Goal: Task Accomplishment & Management: Manage account settings

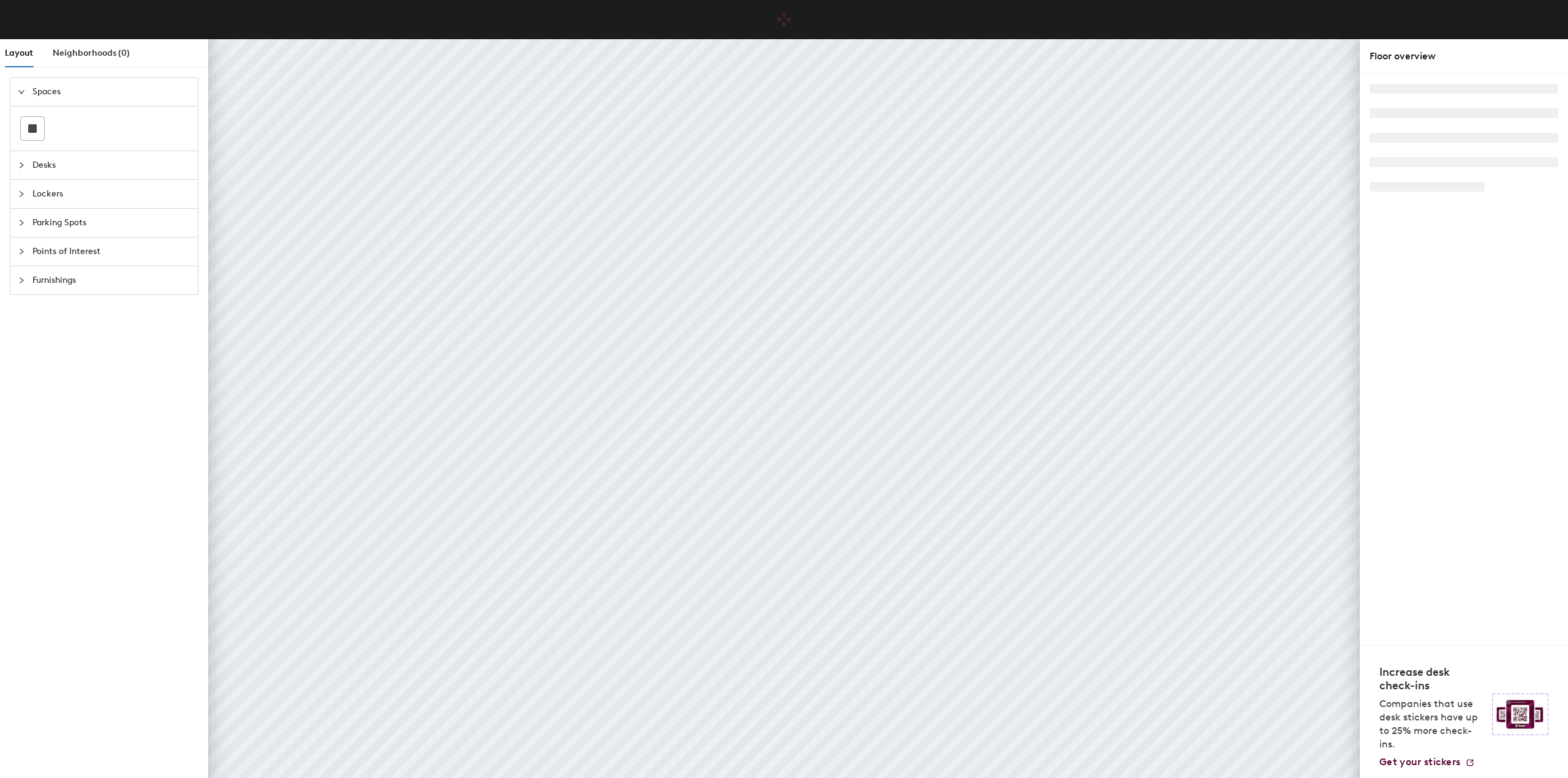
click at [22, 164] on icon "collapsed" at bounding box center [21, 165] width 4 height 6
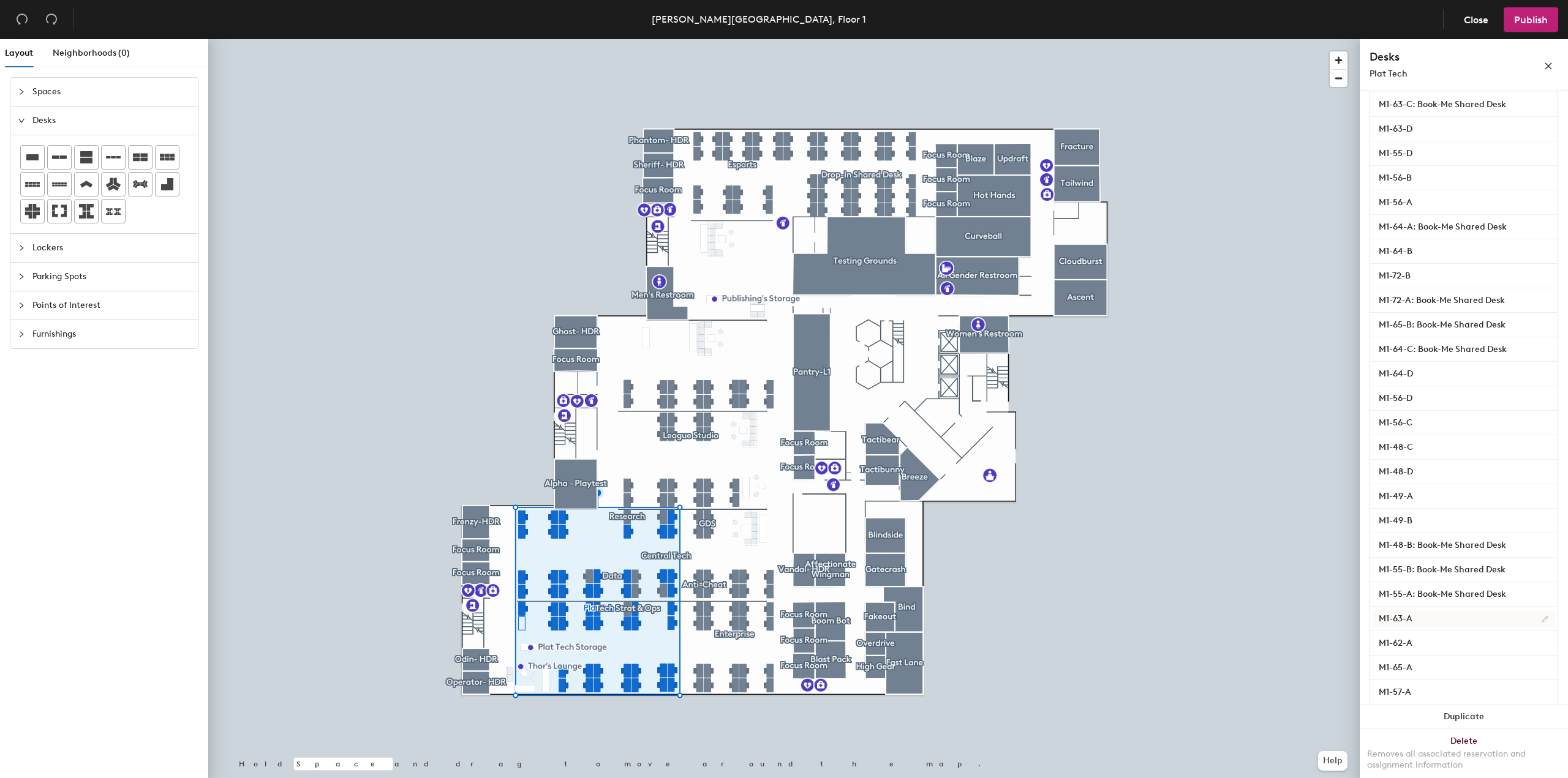
scroll to position [678, 0]
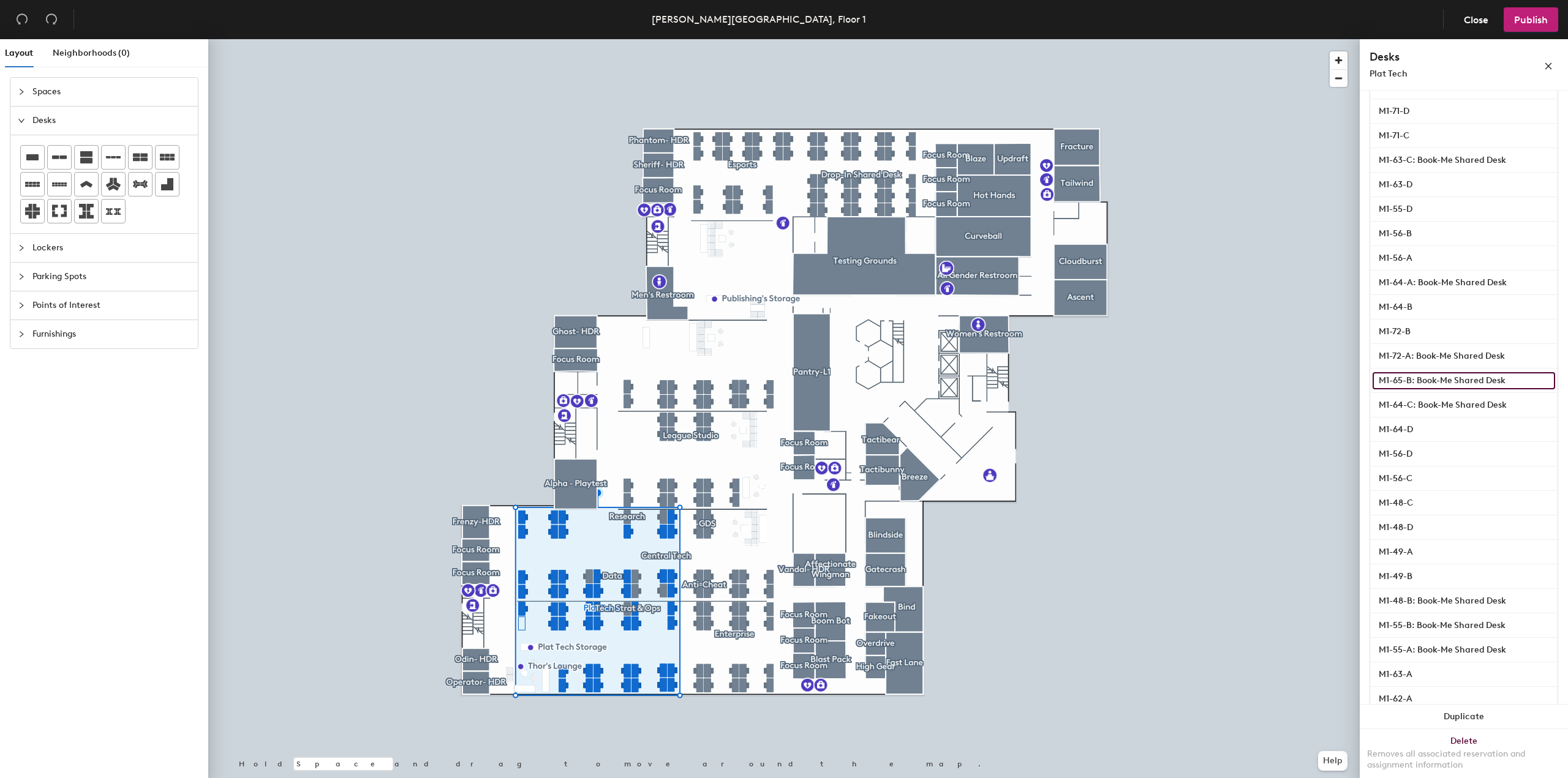
click at [1480, 380] on input "M1-65-B: Book-Me Shared Desk" at bounding box center [1464, 381] width 182 height 17
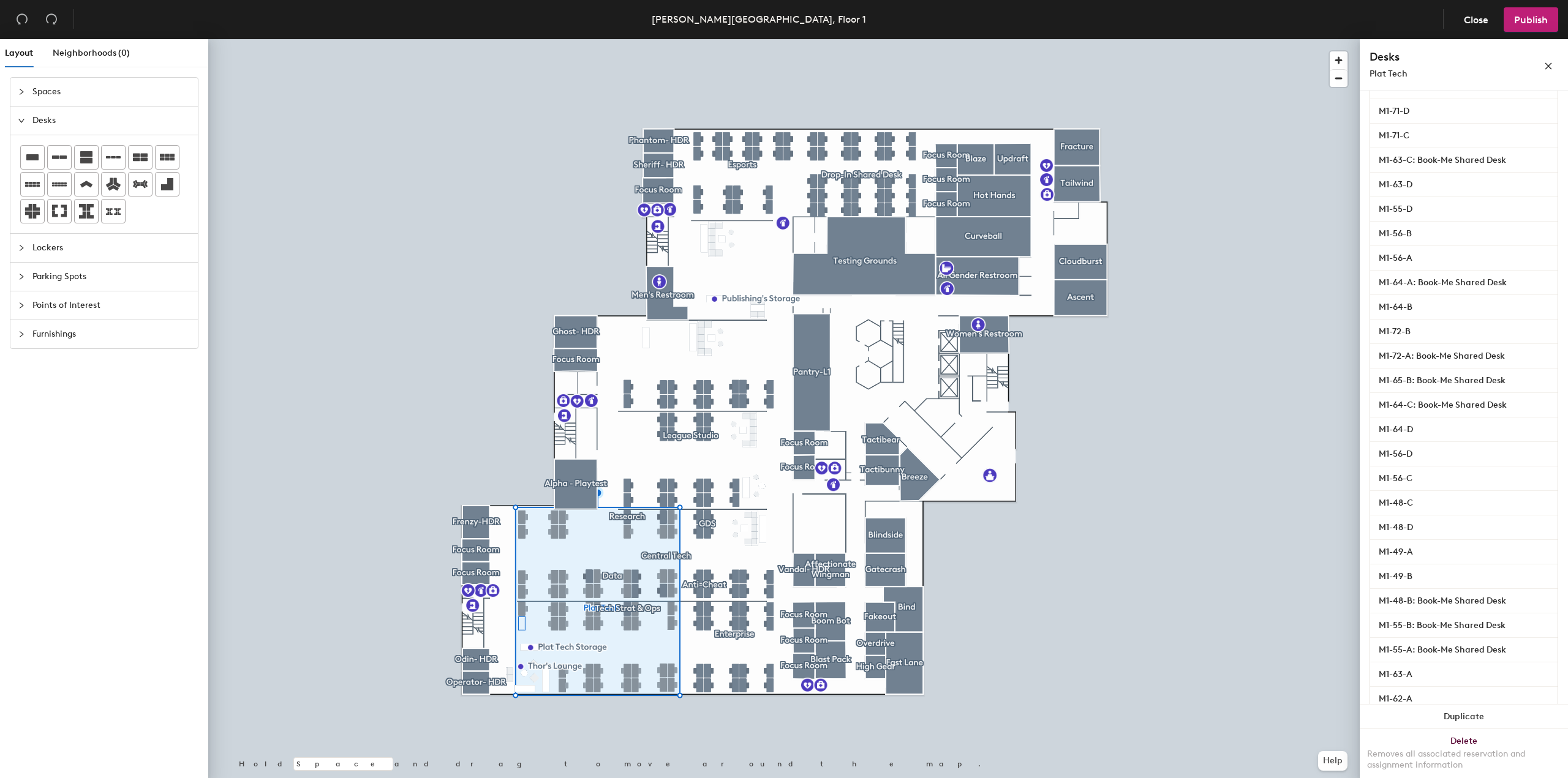
click at [1547, 374] on div "M1-65-B: Book-Me Shared Desk" at bounding box center [1464, 380] width 188 height 25
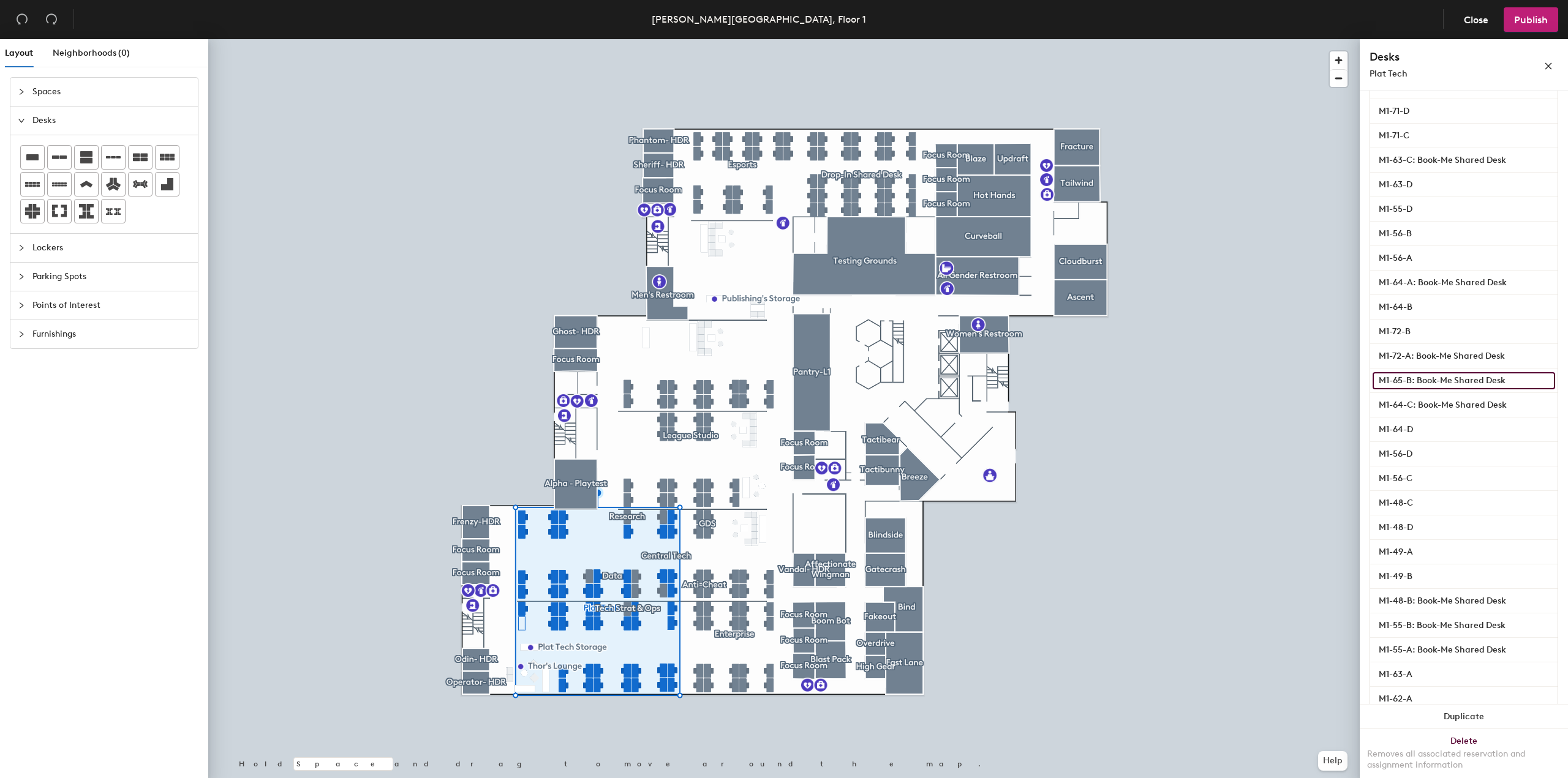
click at [1537, 382] on input "M1-65-B: Book-Me Shared Desk" at bounding box center [1464, 381] width 182 height 17
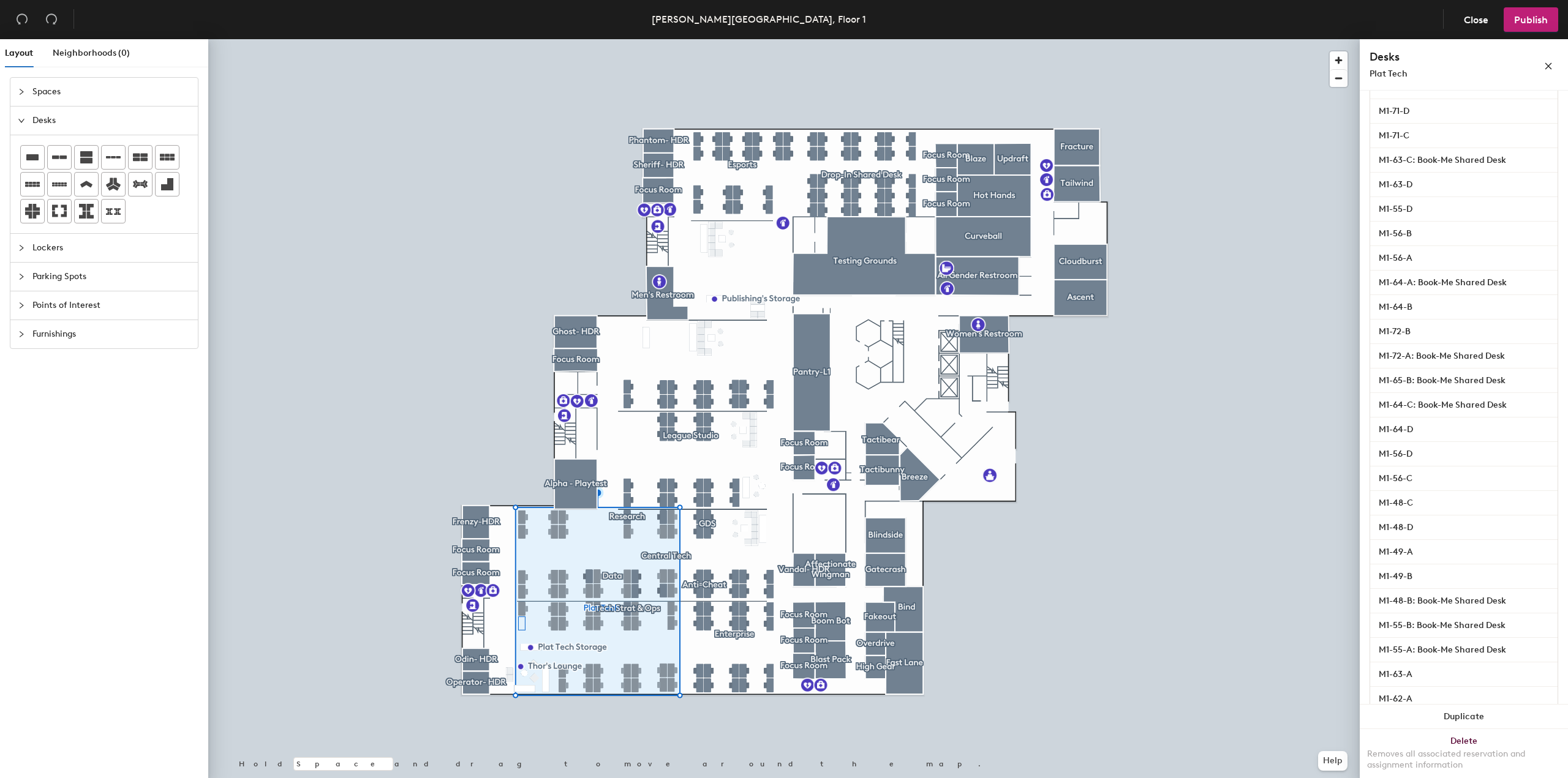
click at [1551, 382] on div "Details Policies Plat Tech Amenities Desk Type Mixed Desks Ungroup Name M1-45-A…" at bounding box center [1464, 436] width 208 height 692
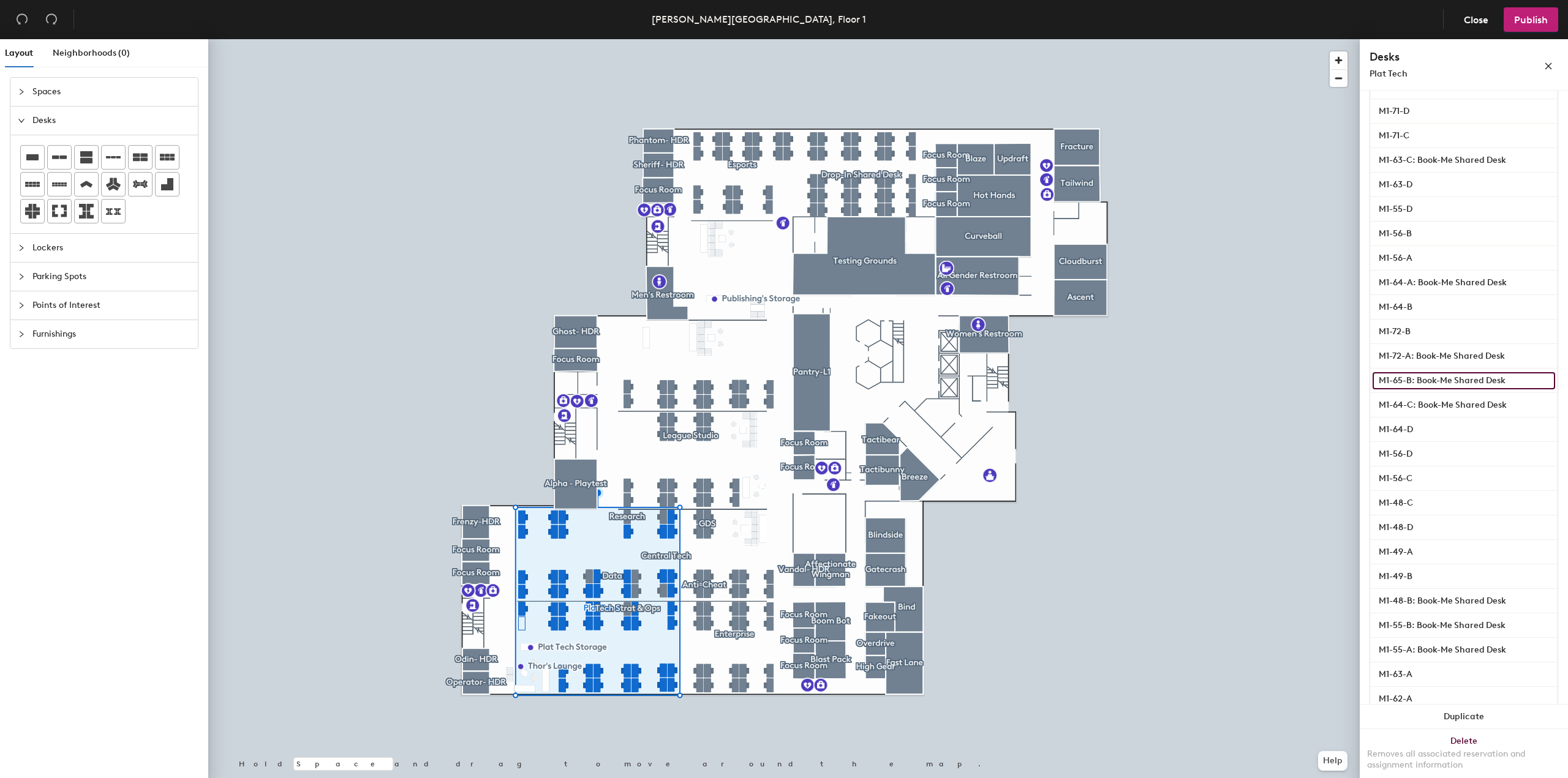
click at [1537, 380] on input "M1-65-B: Book-Me Shared Desk" at bounding box center [1464, 381] width 182 height 17
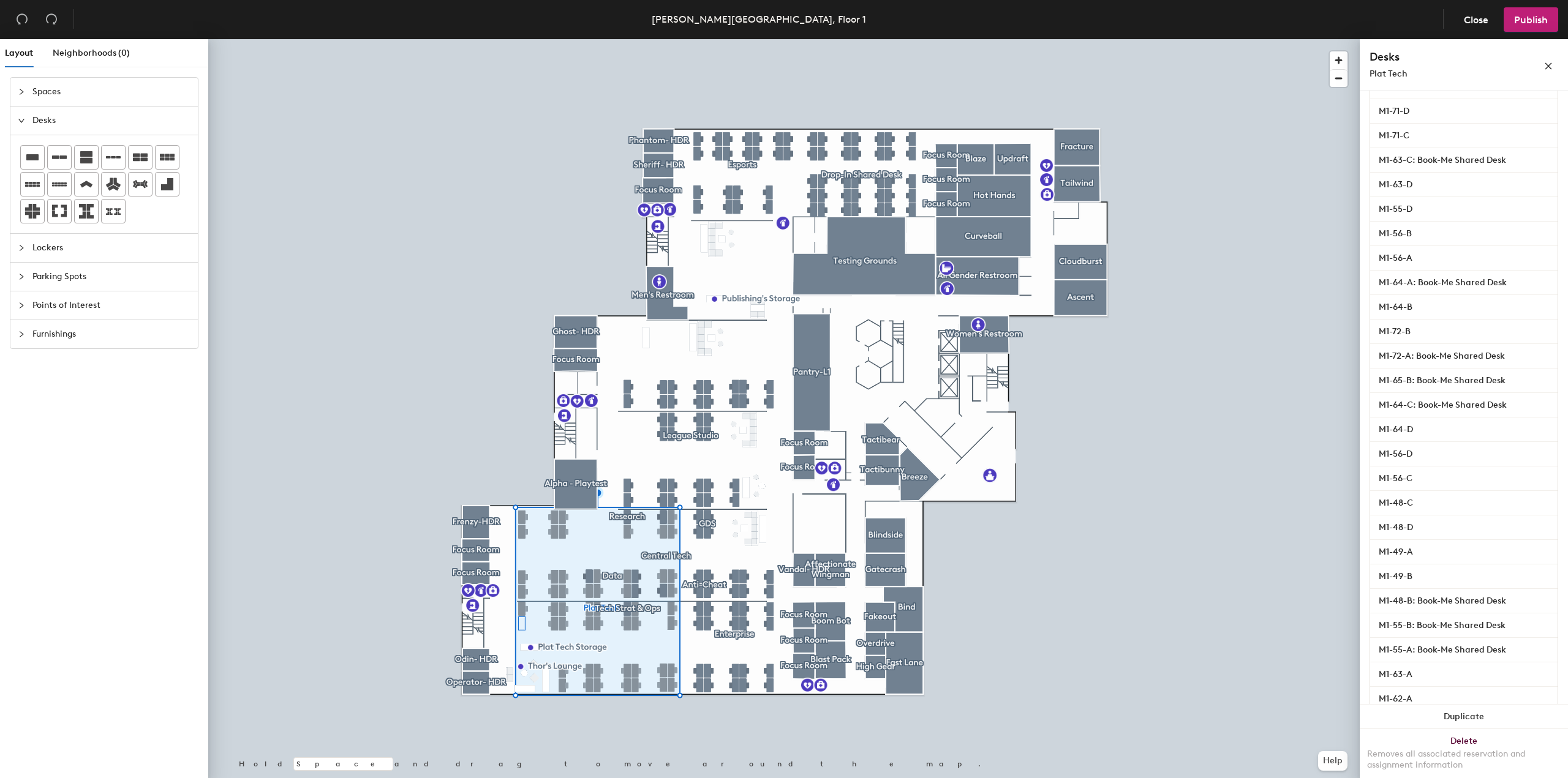
click at [1549, 381] on div "Name M1-45-A M1-45-B: Book-Me Shared Desk M1-53-B: Book-Me Shared Desk M1-53-A:…" at bounding box center [1464, 271] width 189 height 1324
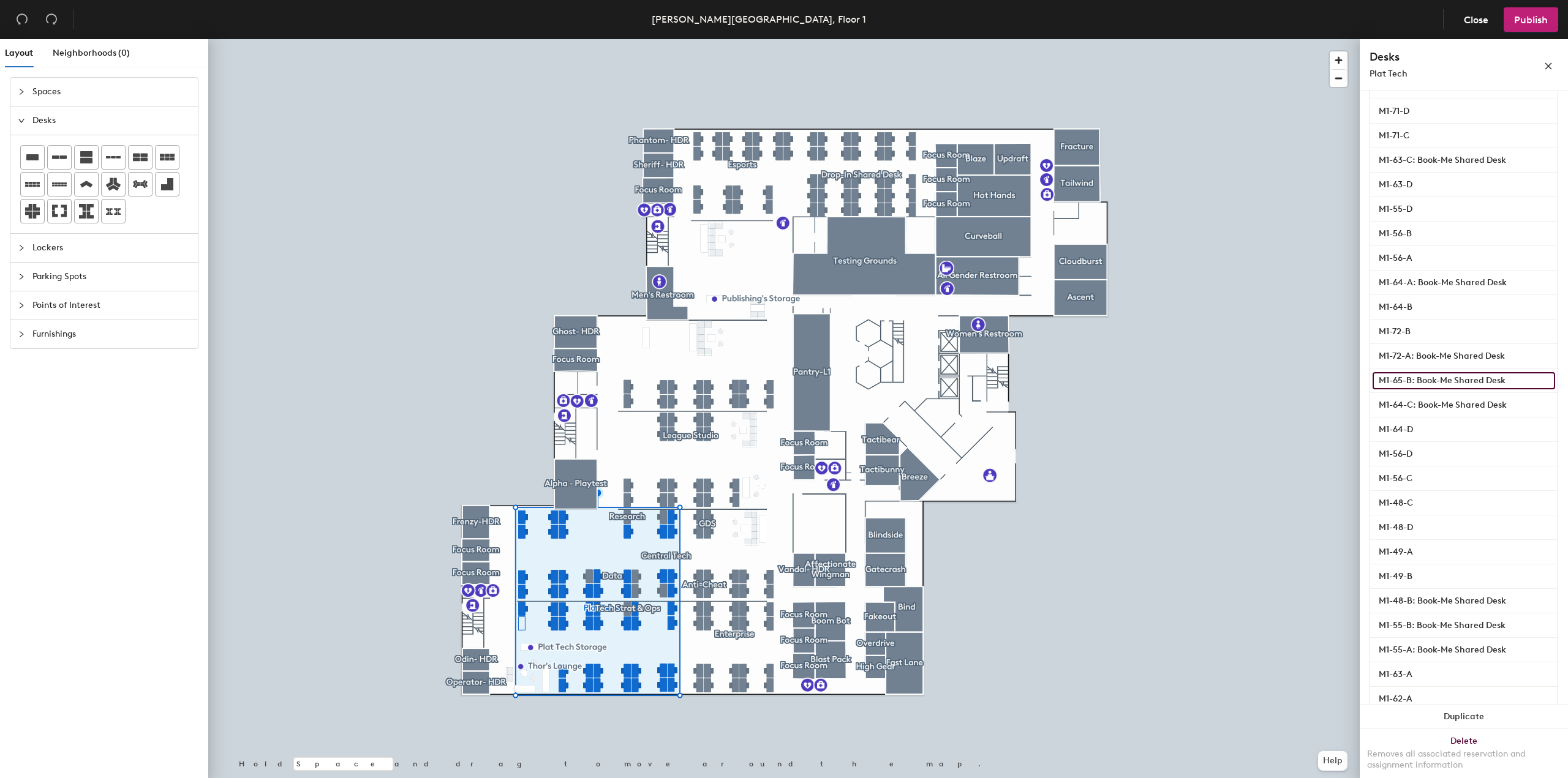
click at [1380, 385] on input "M1-65-B: Book-Me Shared Desk" at bounding box center [1464, 381] width 182 height 17
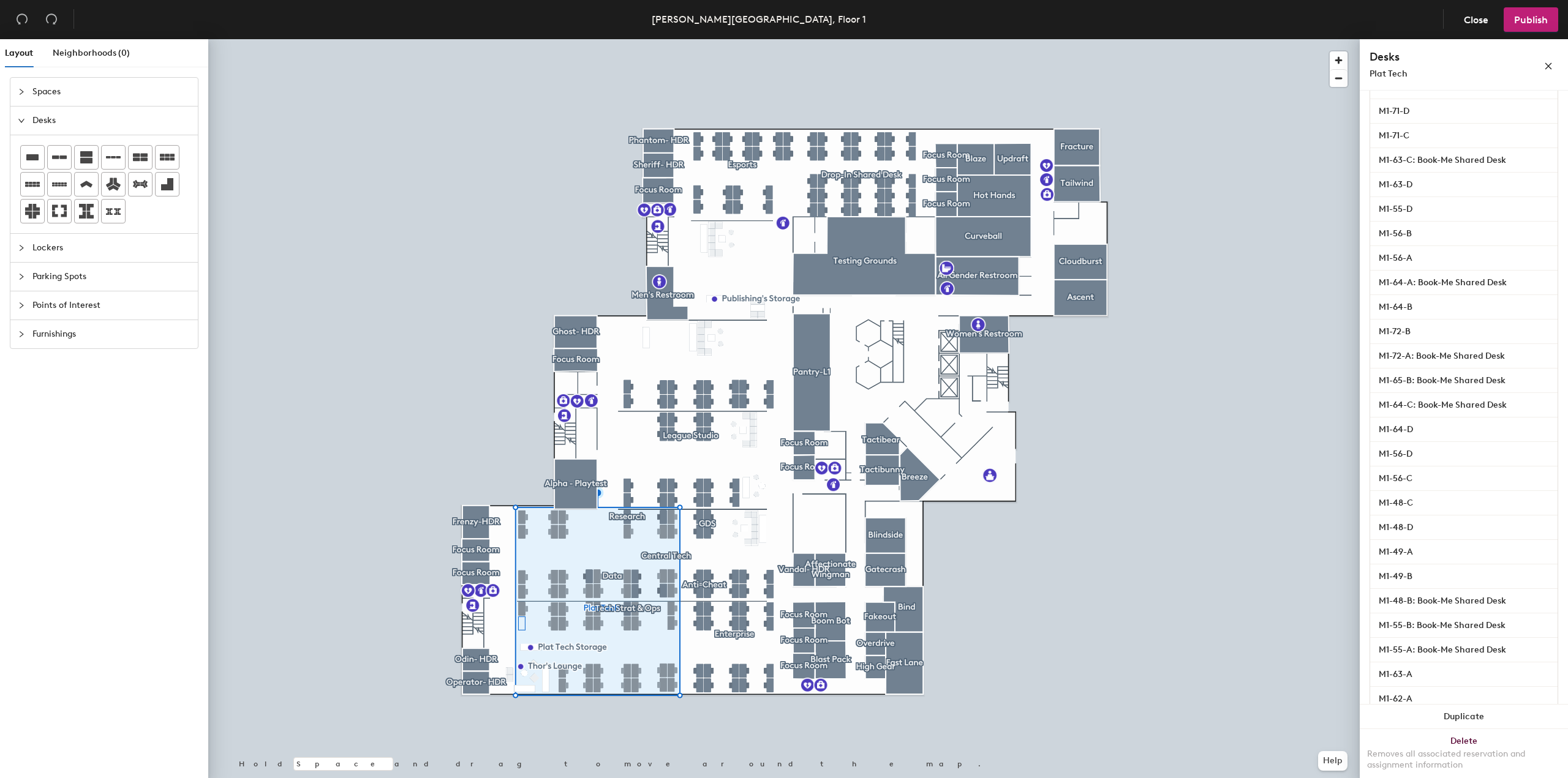
click at [1552, 372] on div "Details Policies Plat Tech Amenities Desk Type Mixed Desks Ungroup Name M1-45-A…" at bounding box center [1464, 436] width 208 height 692
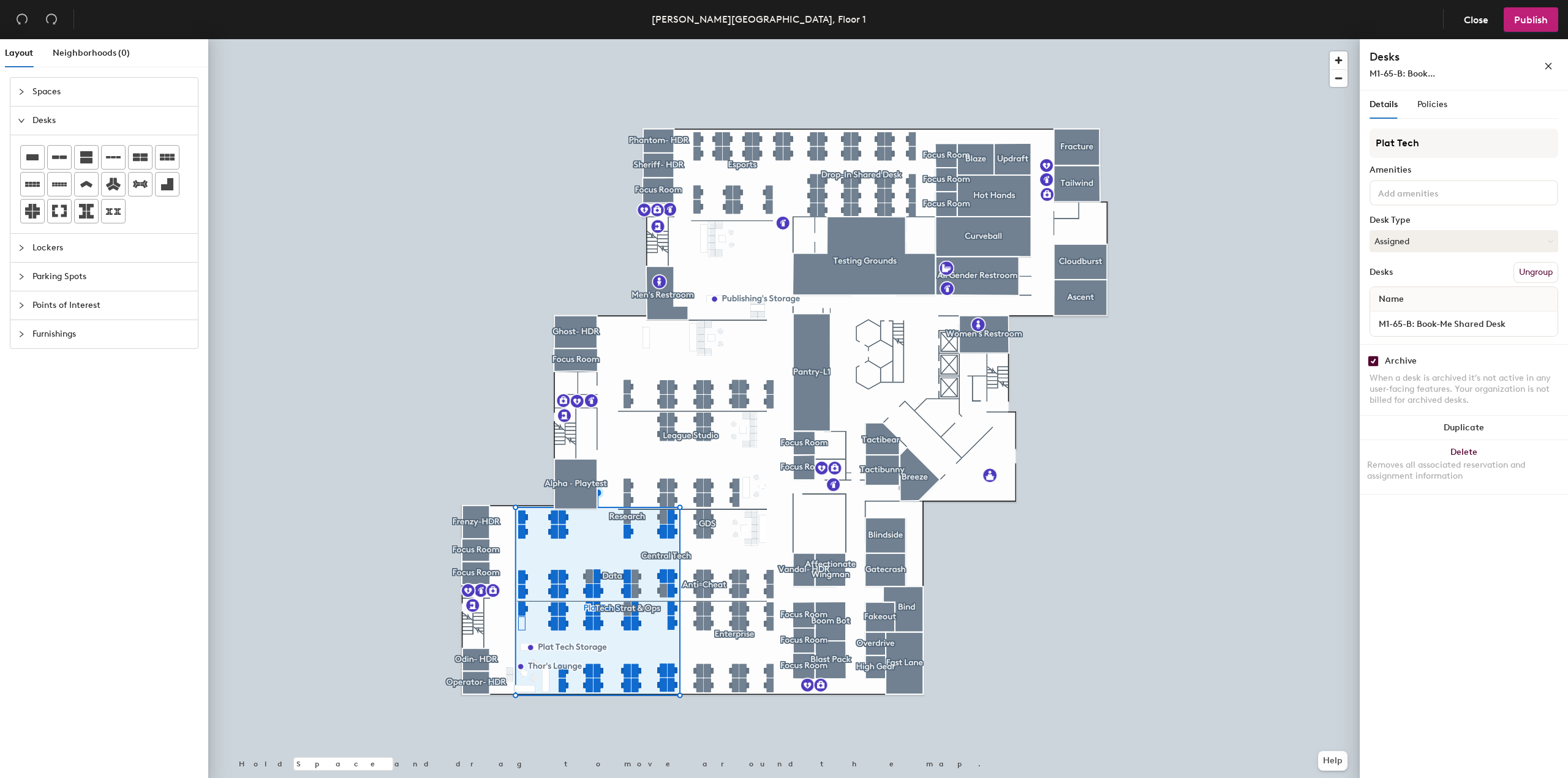
scroll to position [0, 0]
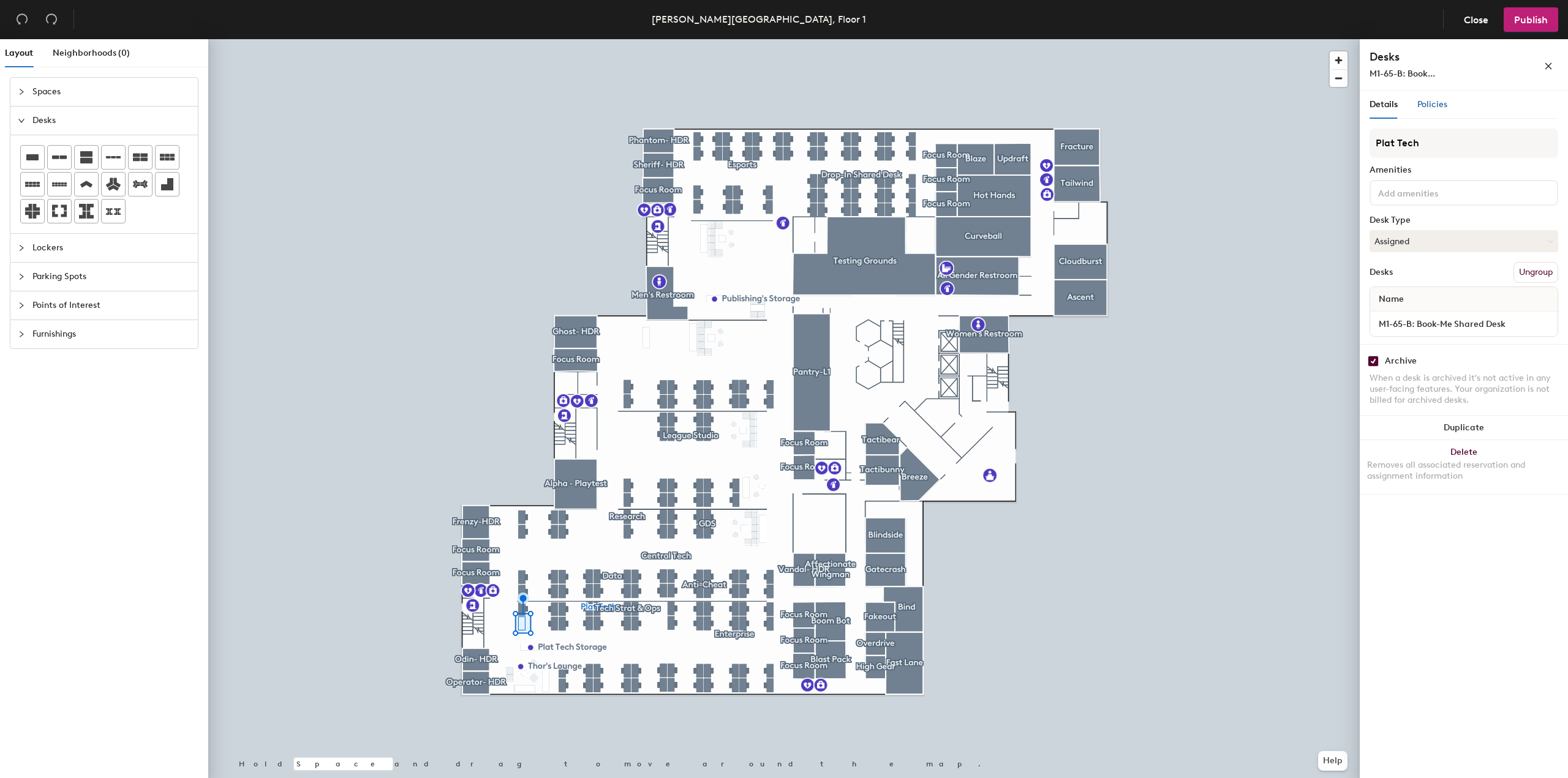
click at [1442, 108] on span "Policies" at bounding box center [1432, 104] width 30 height 11
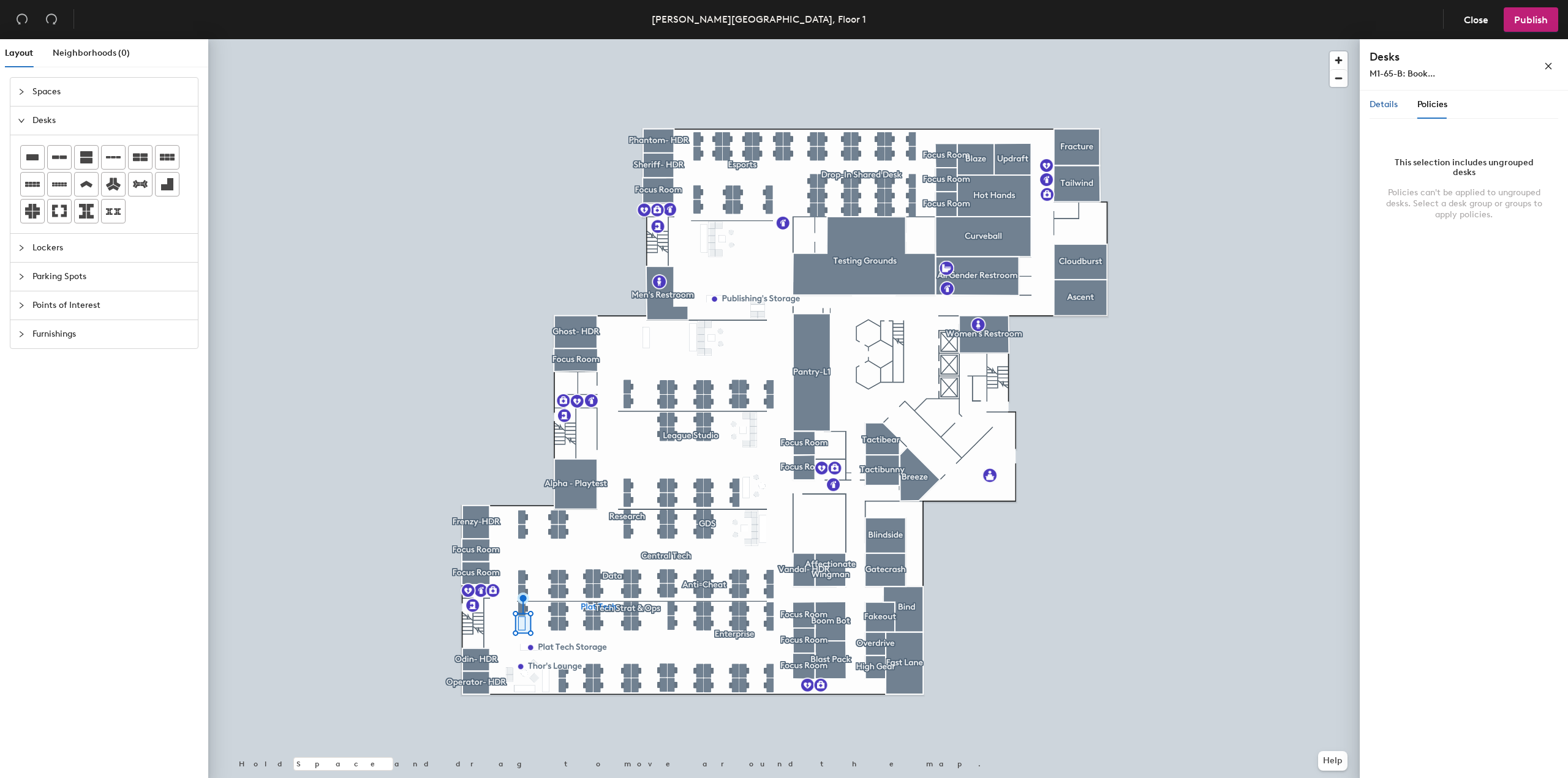
click at [1396, 104] on span "Details" at bounding box center [1384, 104] width 28 height 11
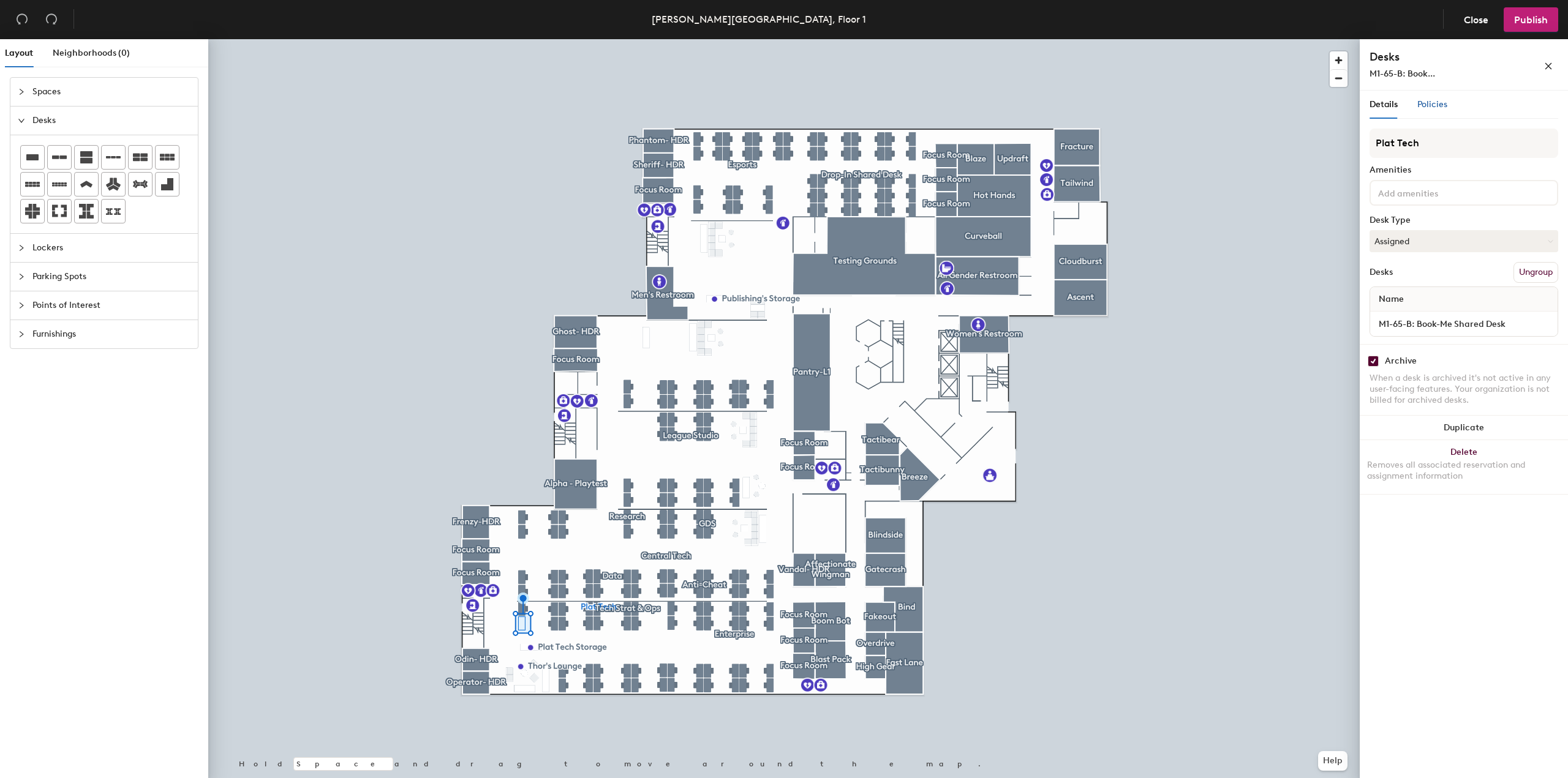
click at [1433, 103] on span "Policies" at bounding box center [1432, 104] width 30 height 11
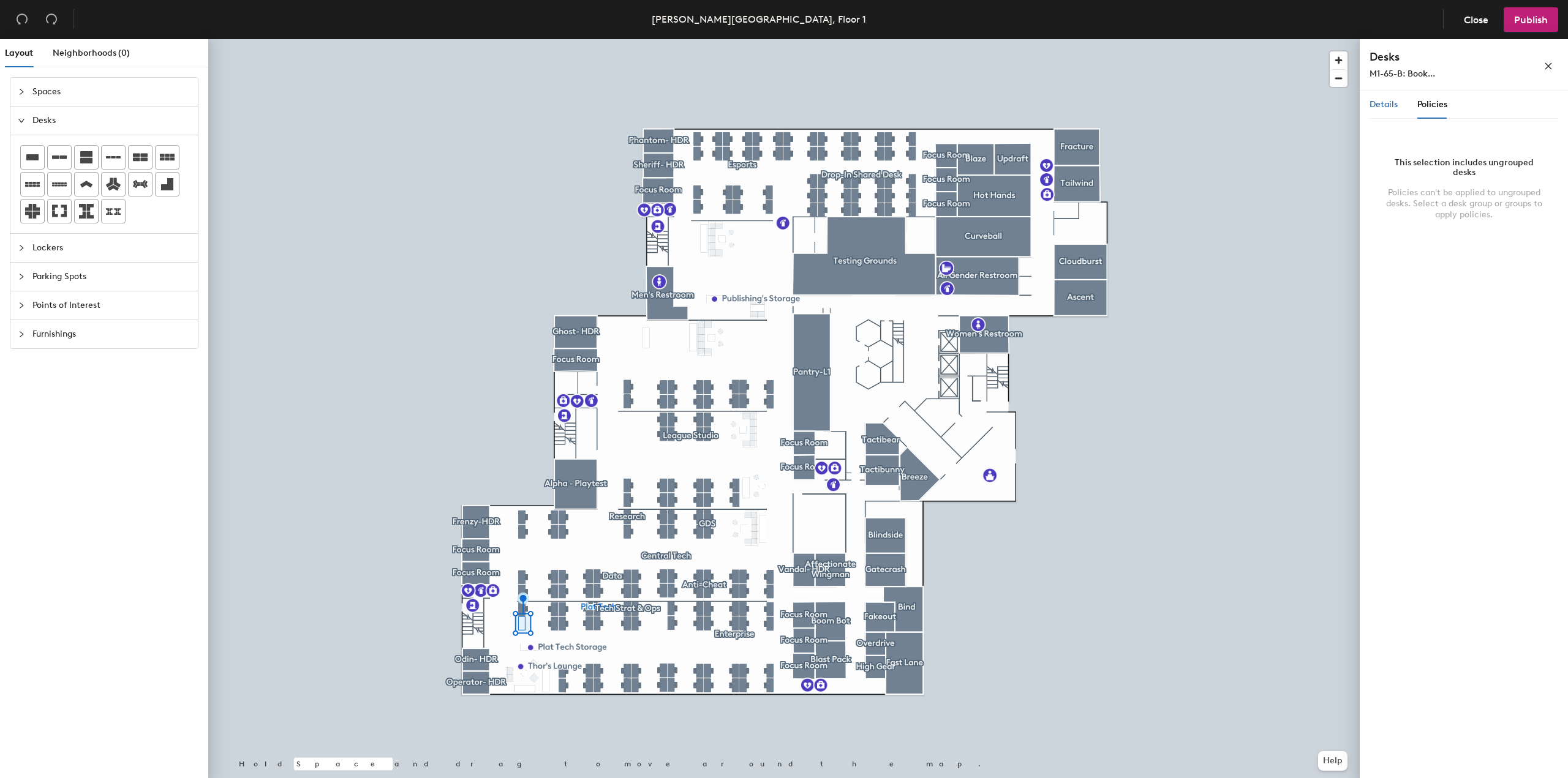
click at [1394, 99] on span "Details" at bounding box center [1384, 104] width 28 height 11
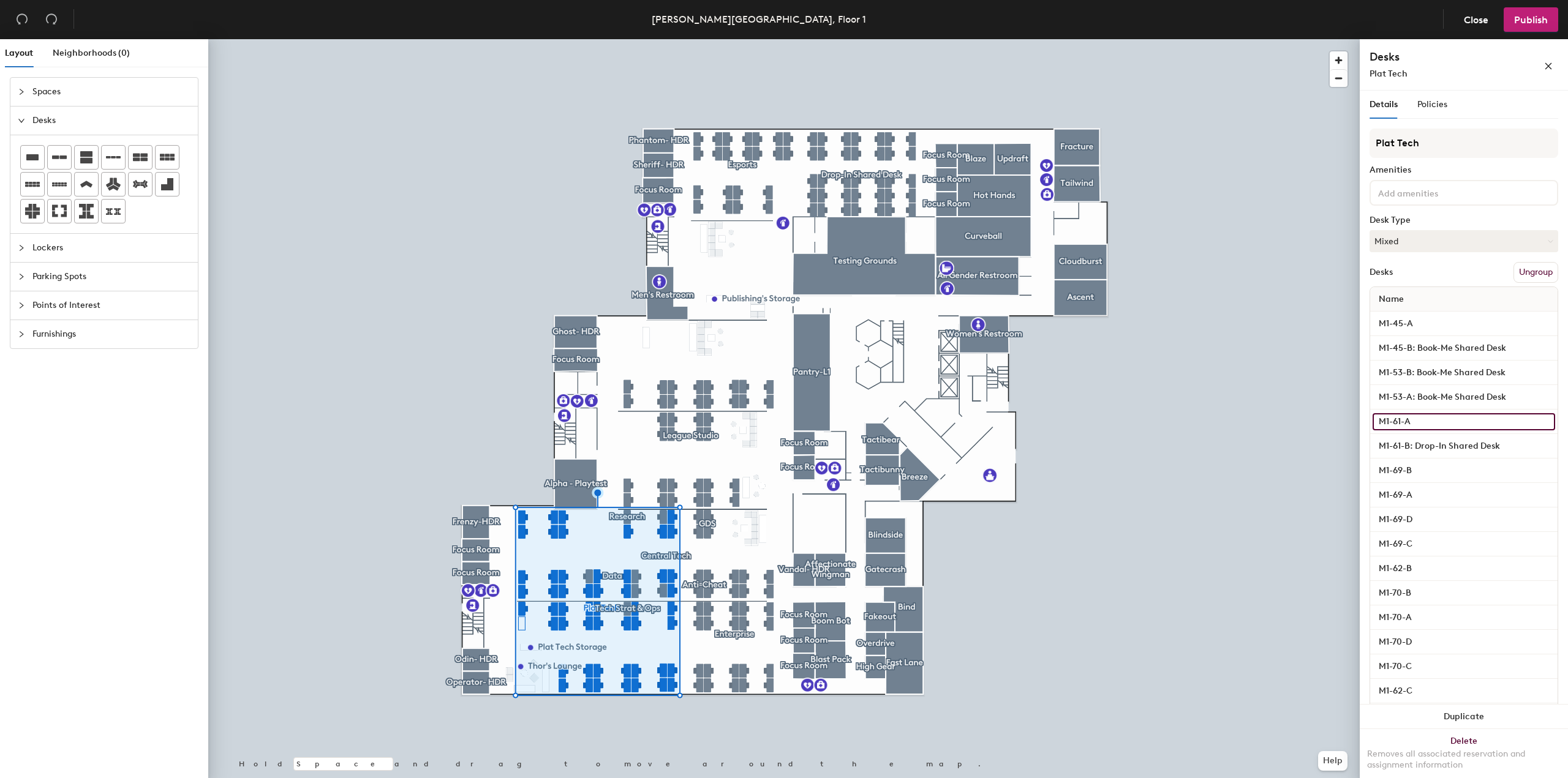
click at [1458, 428] on input "M1-61-A" at bounding box center [1464, 422] width 182 height 17
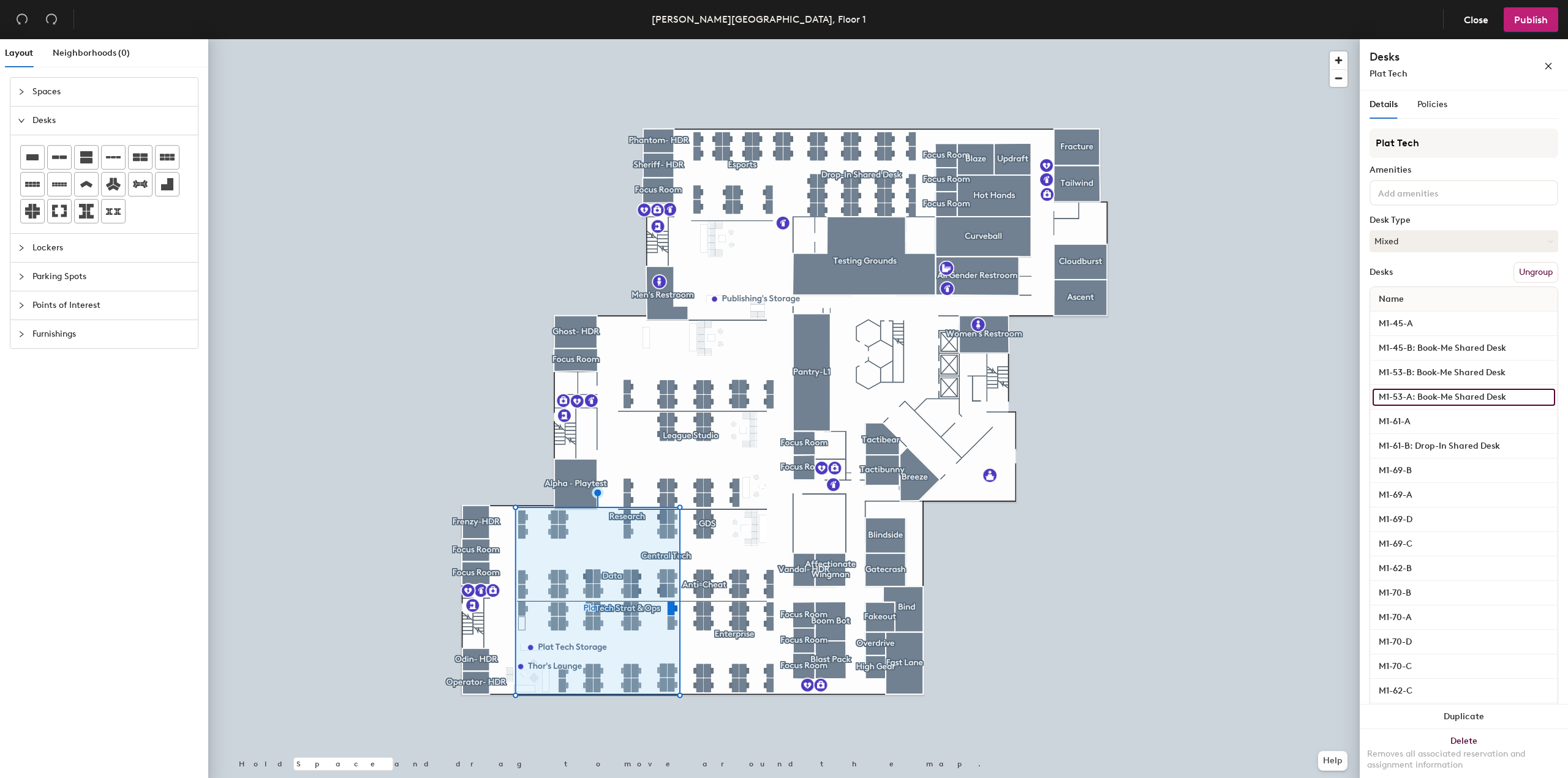
click at [1461, 398] on input "M1-53-A: Book-Me Shared Desk" at bounding box center [1464, 398] width 182 height 17
click at [1552, 398] on div "Details Policies Plat Tech Amenities Desk Type Mixed Desks Ungroup Name M1-45-A…" at bounding box center [1464, 436] width 208 height 692
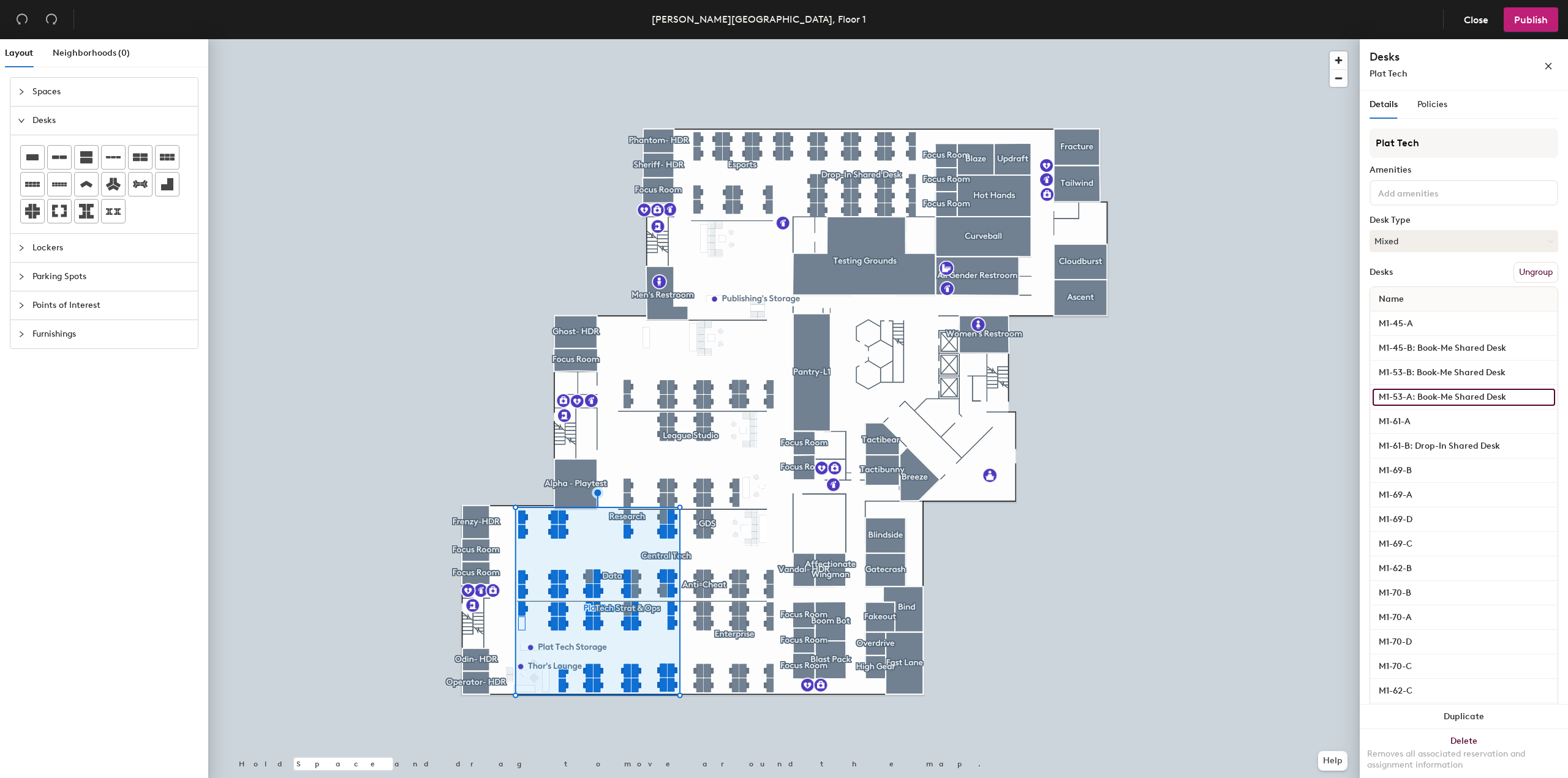
click at [1536, 396] on input "M1-53-A: Book-Me Shared Desk" at bounding box center [1464, 398] width 182 height 17
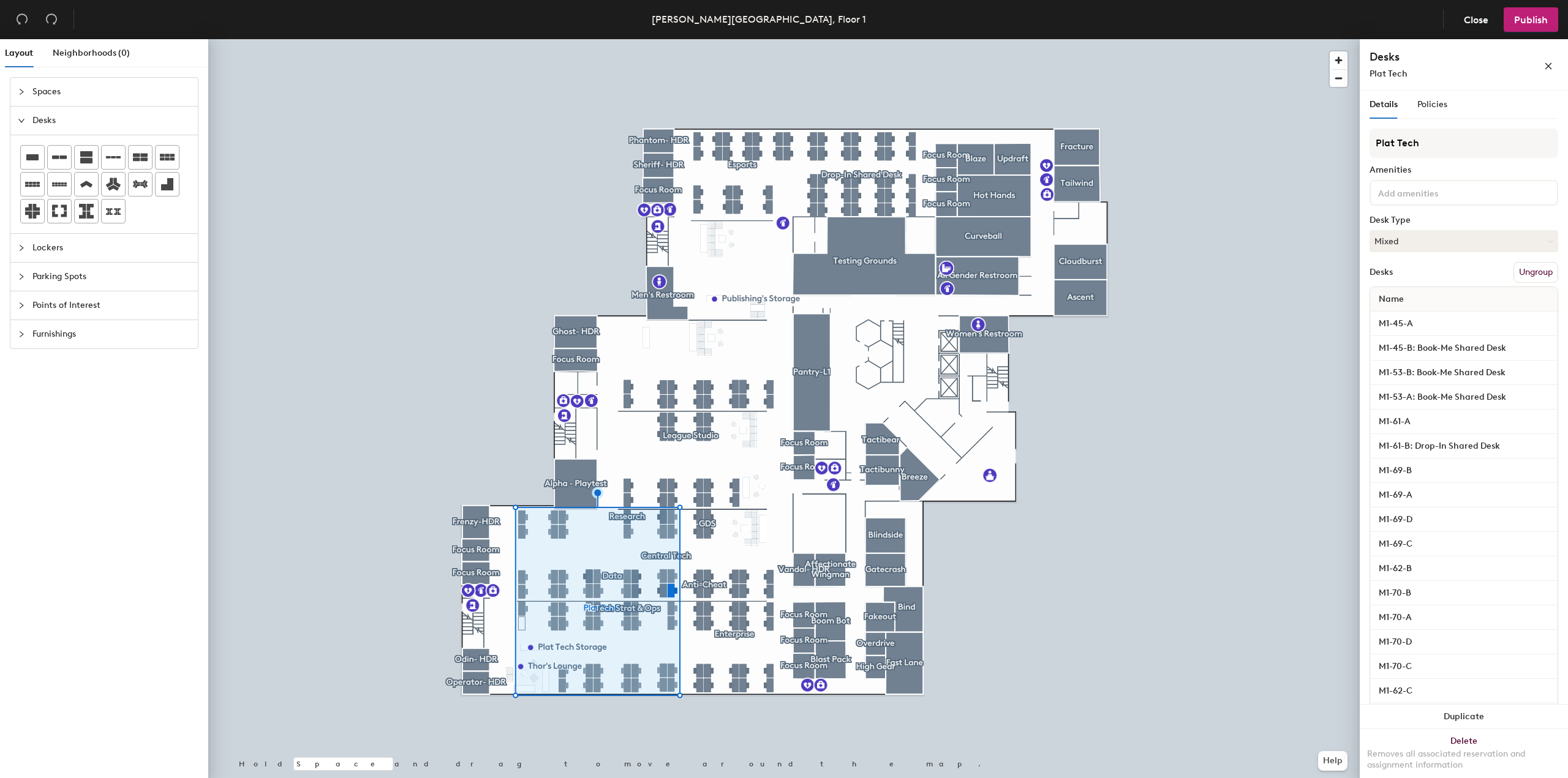
click at [1552, 400] on div "Details Policies Plat Tech Amenities Desk Type Mixed Desks Ungroup Name M1-45-A…" at bounding box center [1464, 436] width 208 height 692
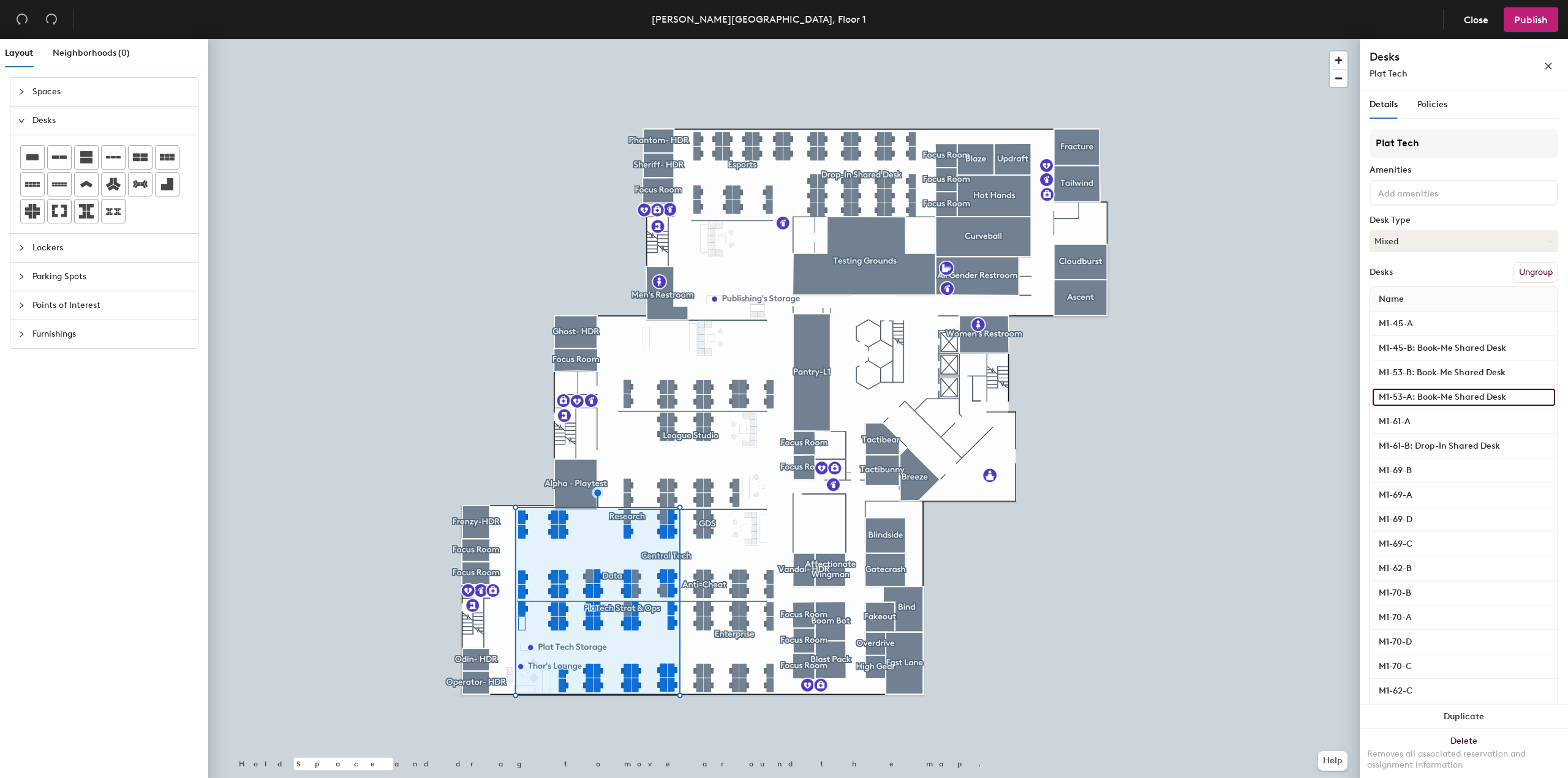
click at [1462, 398] on input "M1-53-A: Book-Me Shared Desk" at bounding box center [1464, 398] width 182 height 17
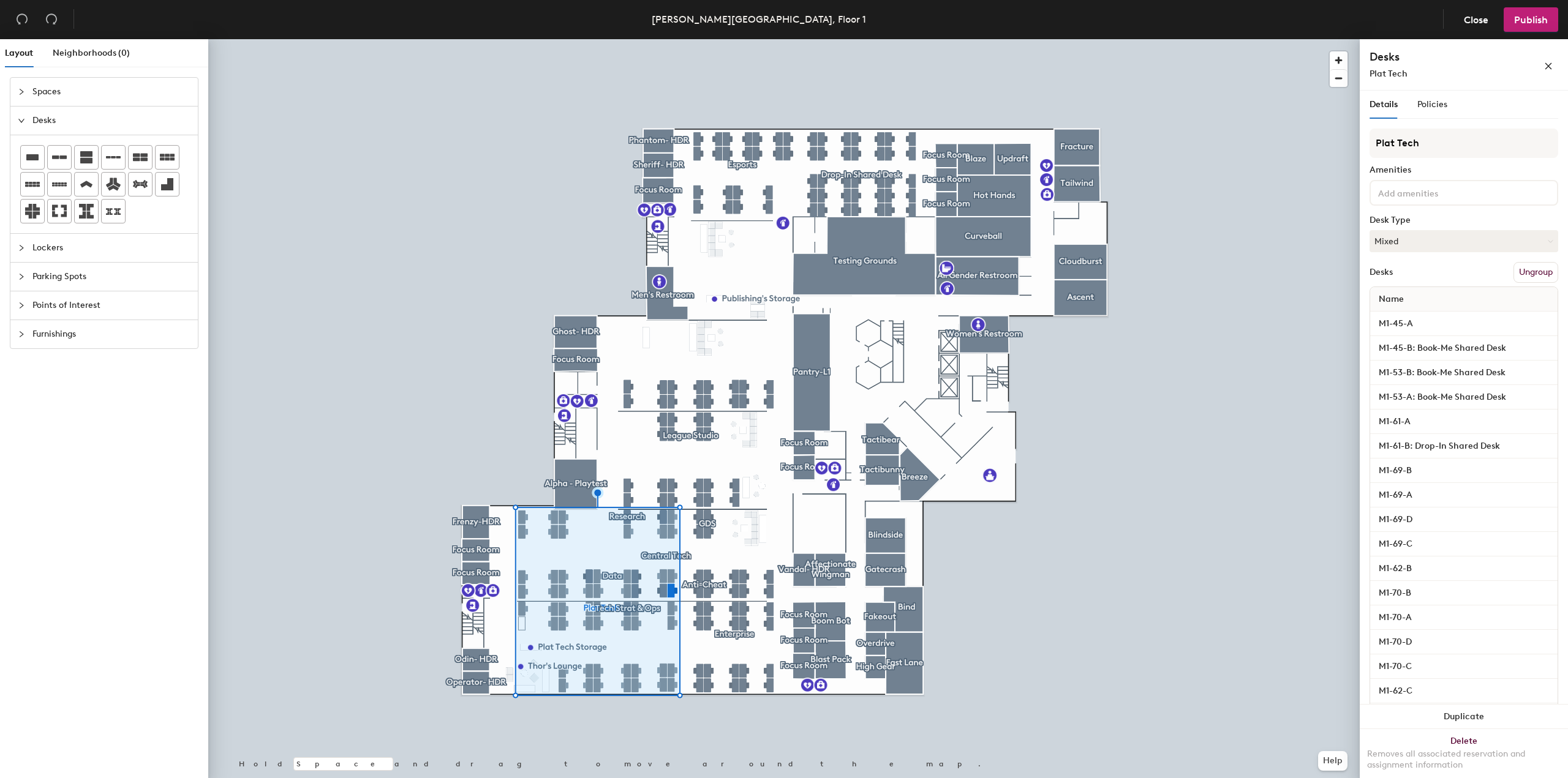
click at [1553, 416] on div "Details Policies Plat Tech Amenities Desk Type Mixed Desks Ungroup Name M1-45-A…" at bounding box center [1464, 436] width 208 height 692
click at [1436, 107] on span "Policies" at bounding box center [1432, 104] width 30 height 11
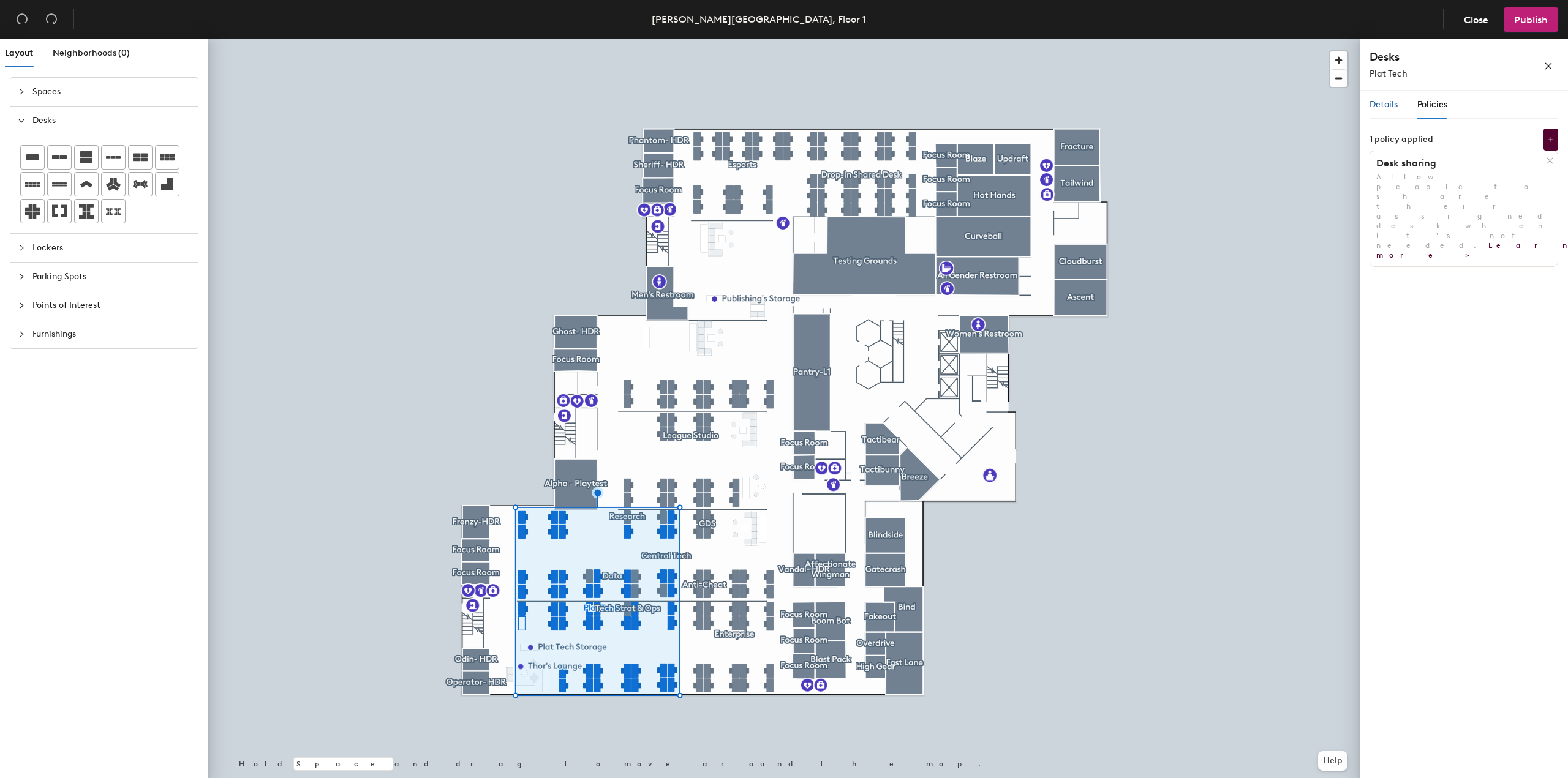
click at [1383, 107] on span "Details" at bounding box center [1384, 104] width 28 height 11
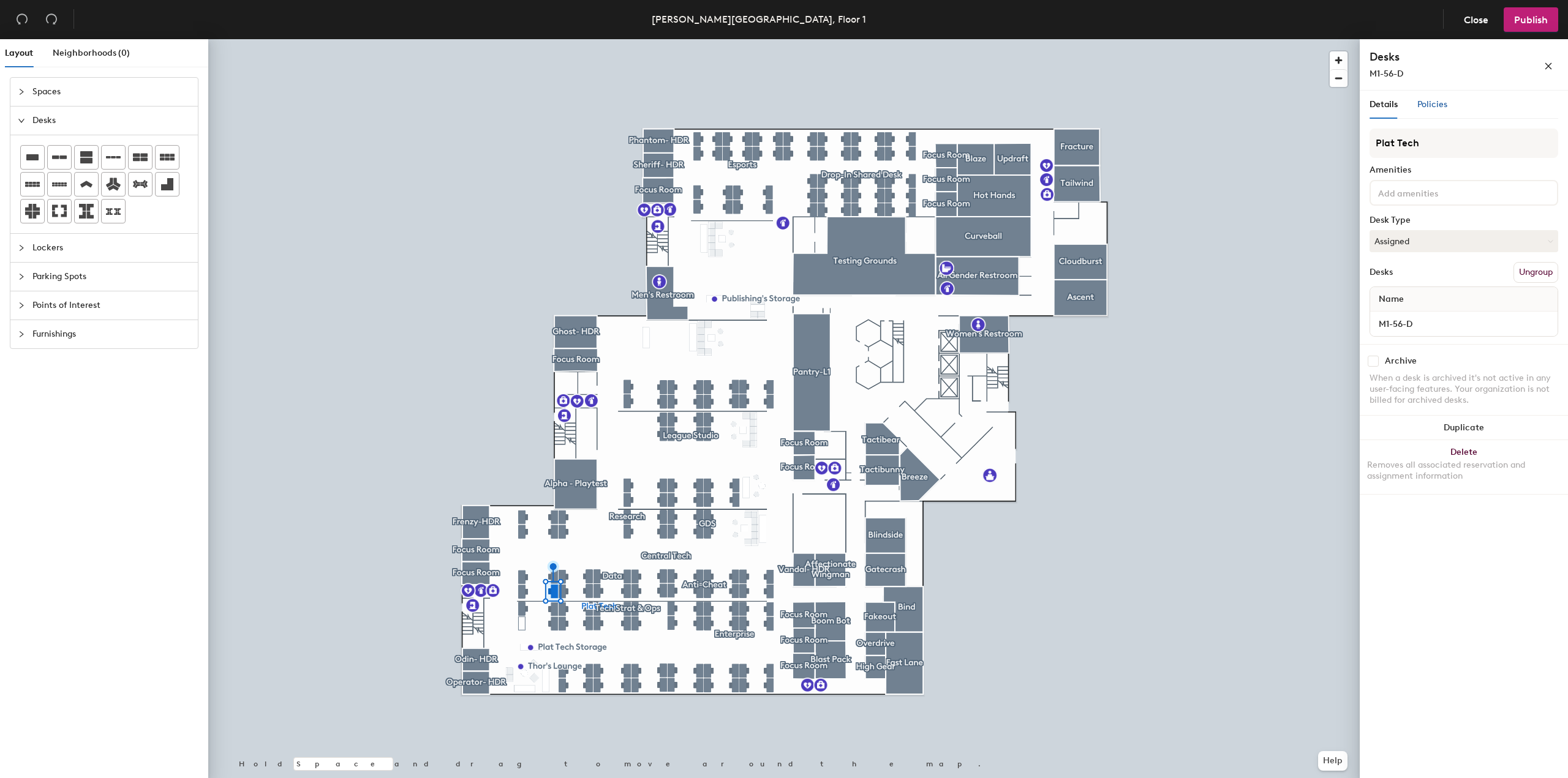
click at [1428, 106] on span "Policies" at bounding box center [1432, 104] width 30 height 11
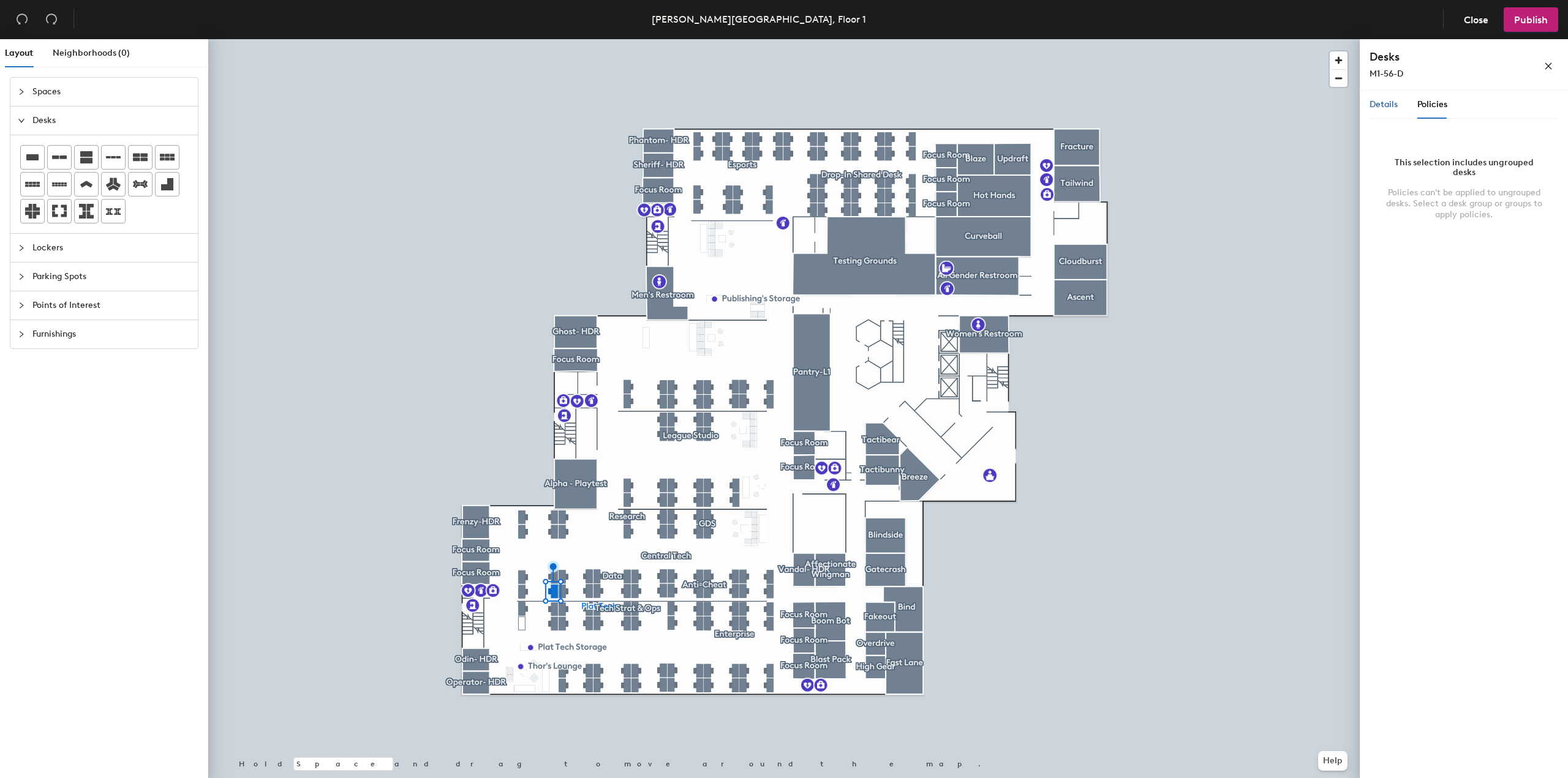
click at [1384, 107] on span "Details" at bounding box center [1384, 104] width 28 height 11
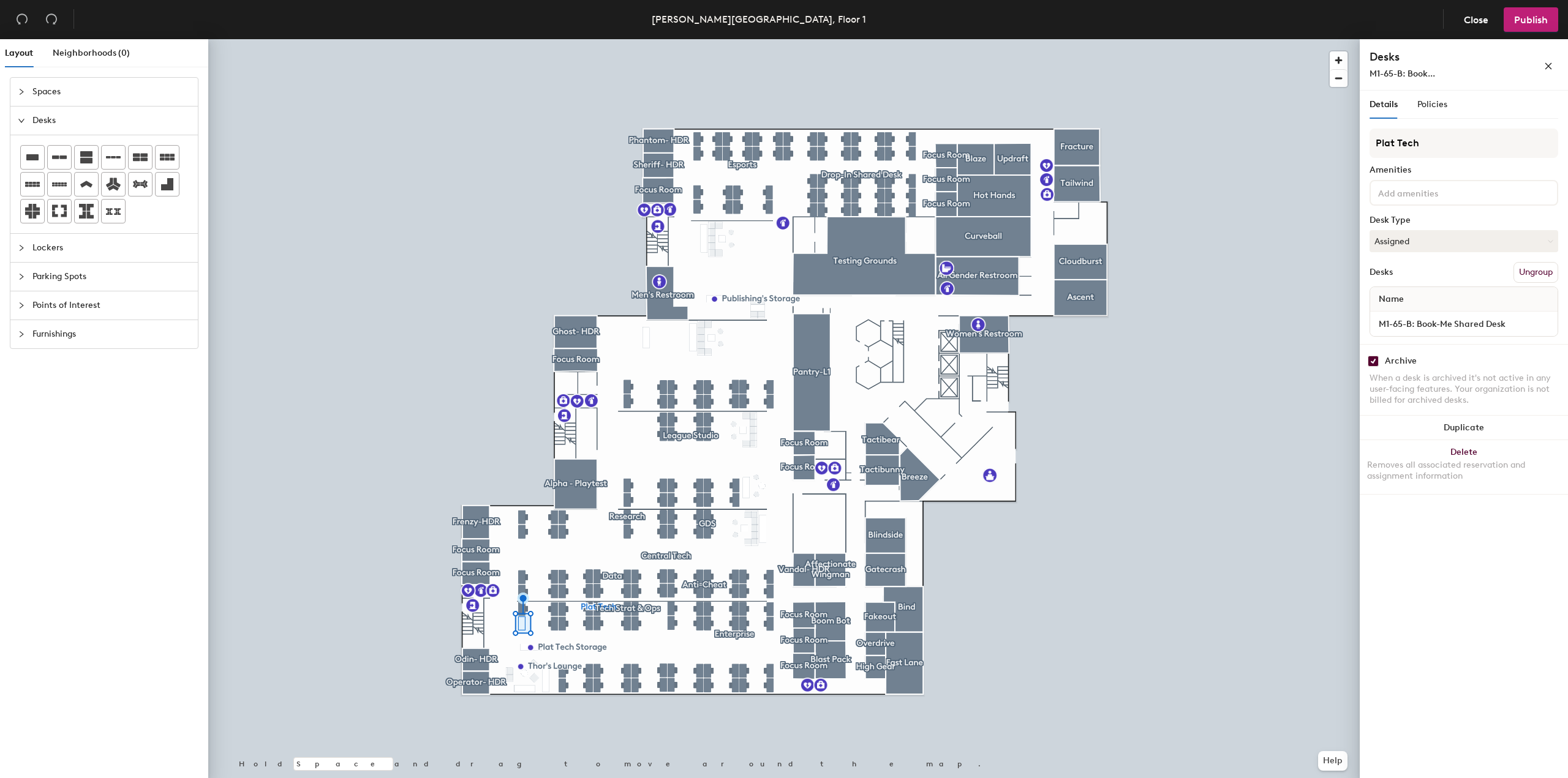
click at [1412, 367] on div "Archive When a desk is archived it's not active in any user-facing features. Yo…" at bounding box center [1464, 382] width 208 height 76
click at [1405, 360] on div "Archive" at bounding box center [1401, 361] width 32 height 10
click at [1374, 360] on input "checkbox" at bounding box center [1373, 361] width 11 height 11
checkbox input "false"
click at [1456, 364] on div "Archive" at bounding box center [1464, 361] width 189 height 11
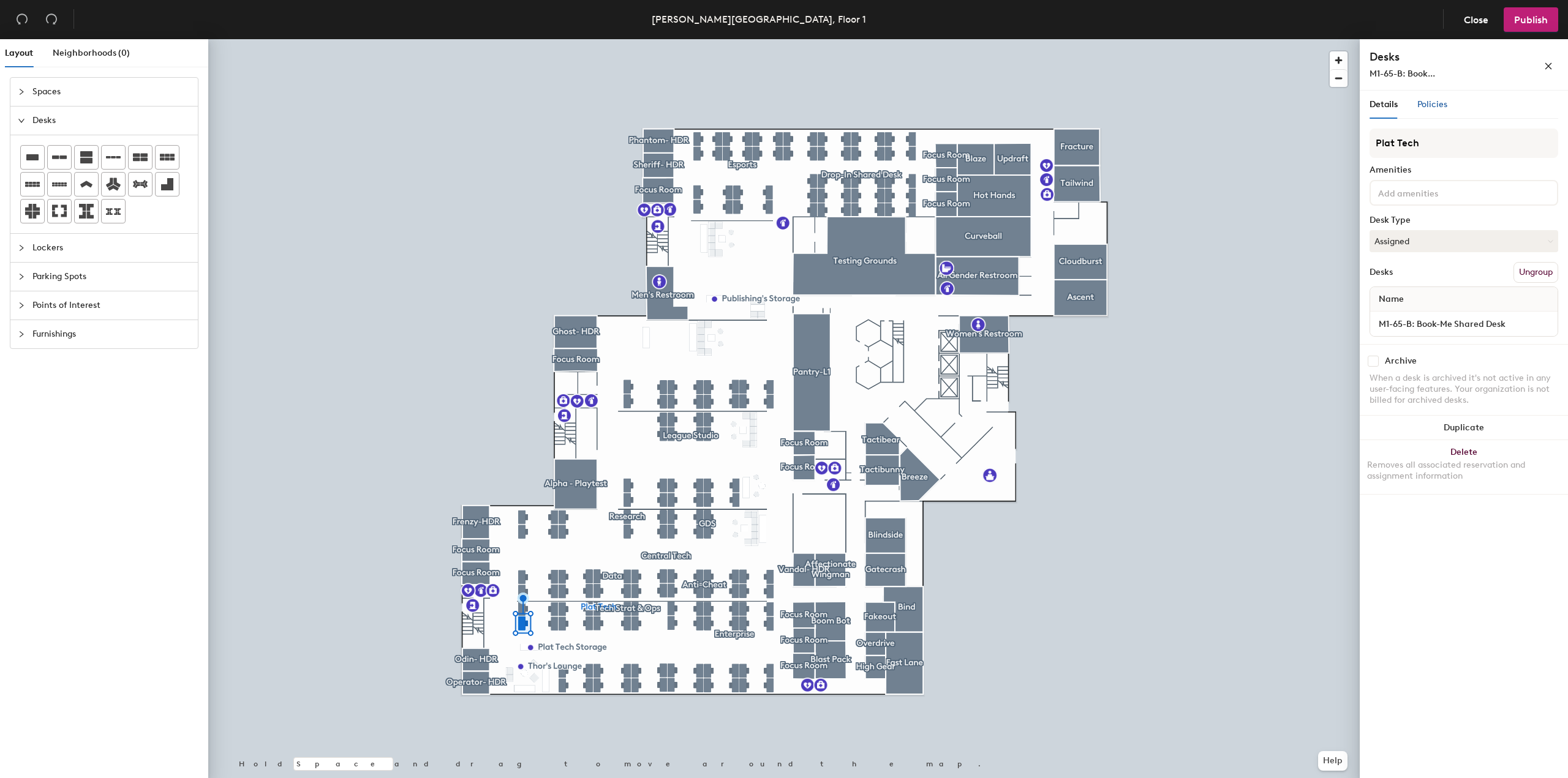
click at [1434, 104] on span "Policies" at bounding box center [1432, 104] width 30 height 11
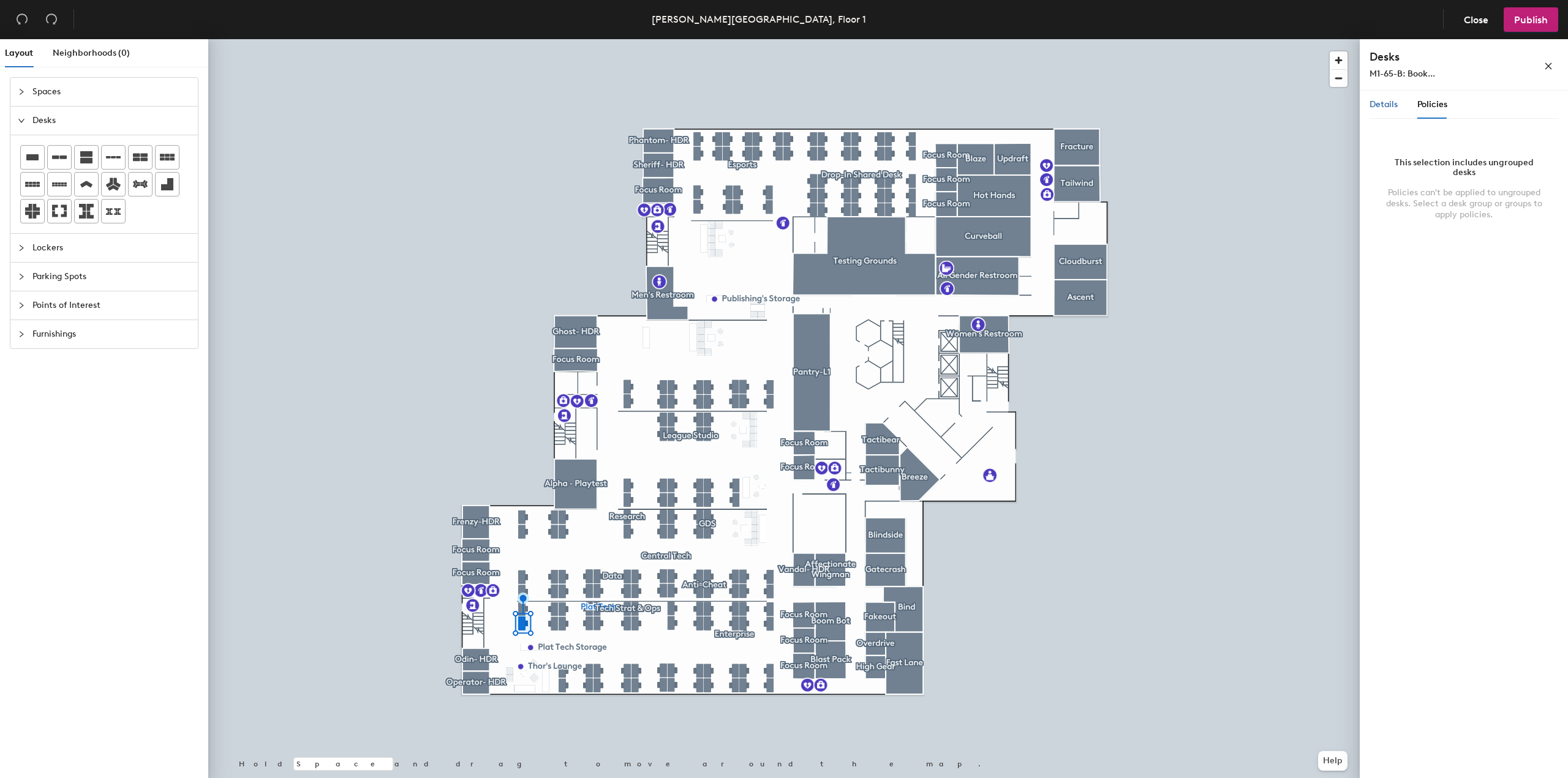
click at [1384, 103] on span "Details" at bounding box center [1384, 104] width 28 height 11
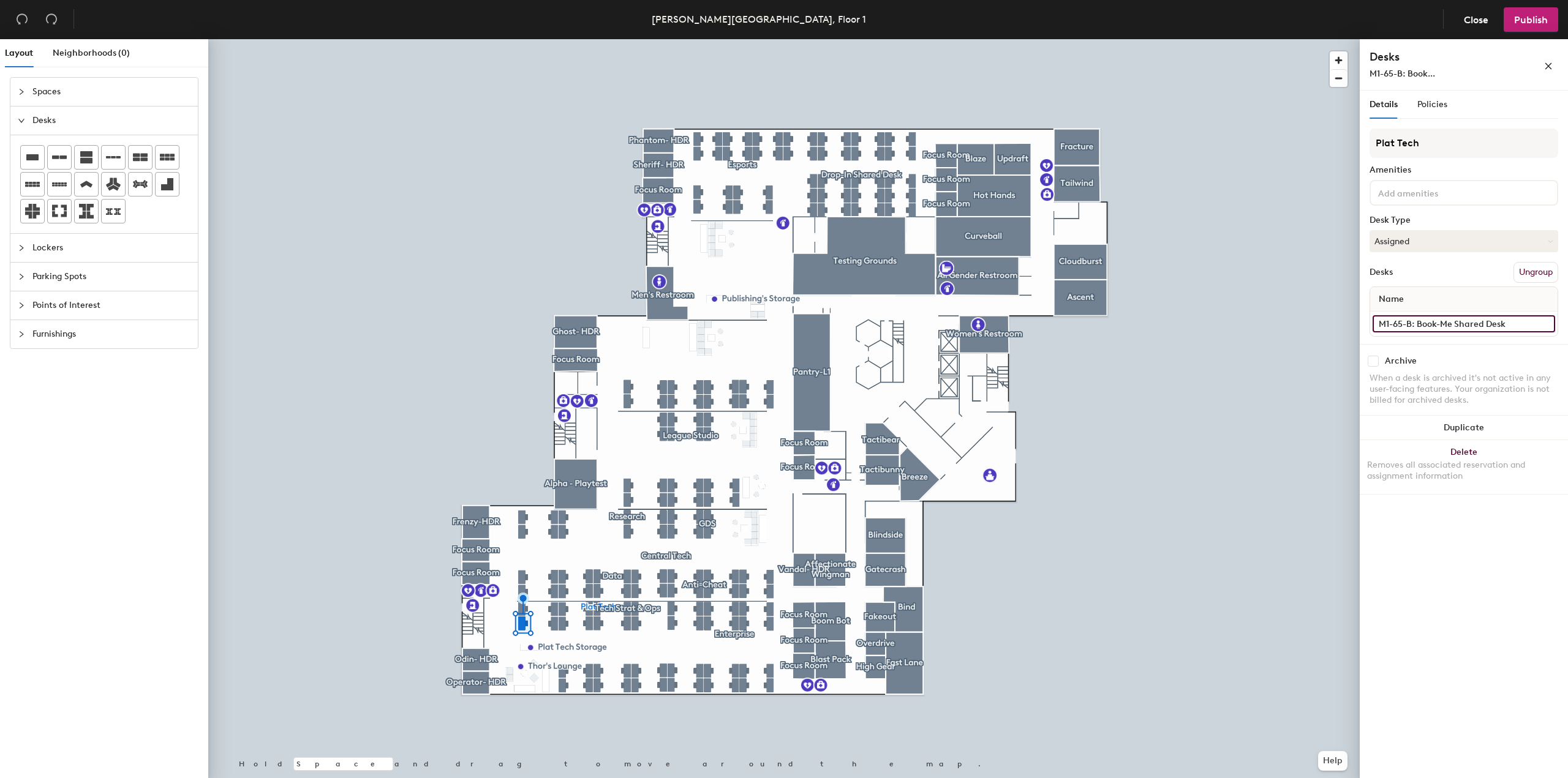
click at [1505, 326] on input "M1-65-B: Book-Me Shared Desk" at bounding box center [1464, 324] width 182 height 17
click at [1523, 324] on input "M1-65-B: Book-Me Shared Desk" at bounding box center [1464, 324] width 182 height 17
click at [1523, 323] on input "M1-65-B: Book-Me Shared Desk" at bounding box center [1464, 324] width 182 height 17
drag, startPoint x: 1525, startPoint y: 323, endPoint x: 1418, endPoint y: 321, distance: 107.0
click at [1418, 321] on input "M1-65-B: Book-Me Shared Desk" at bounding box center [1464, 324] width 182 height 17
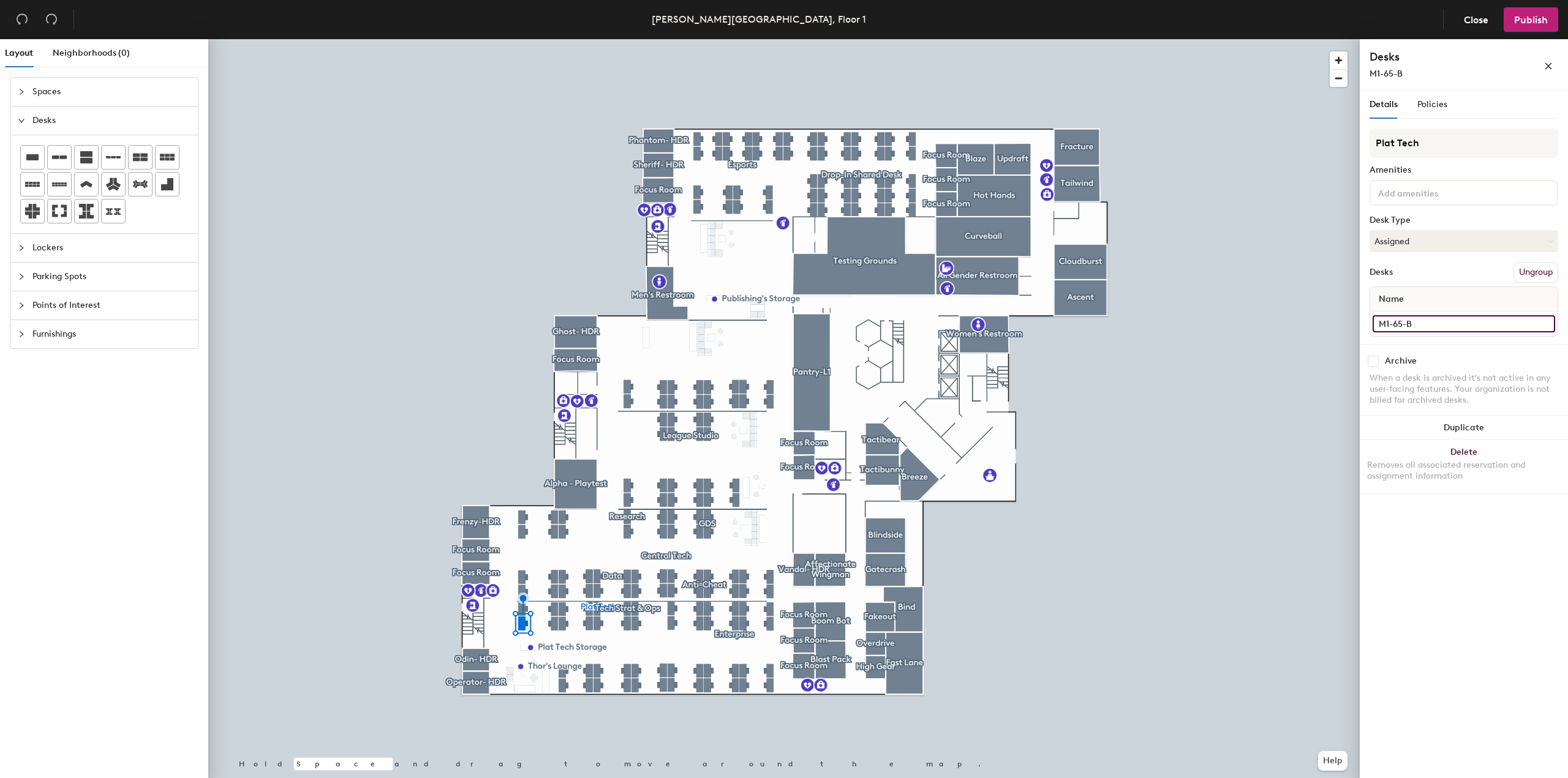
type input "M1-65-B"
click at [1456, 274] on div "Desks Ungroup" at bounding box center [1464, 272] width 189 height 21
click at [1426, 104] on span "Policies" at bounding box center [1432, 104] width 30 height 11
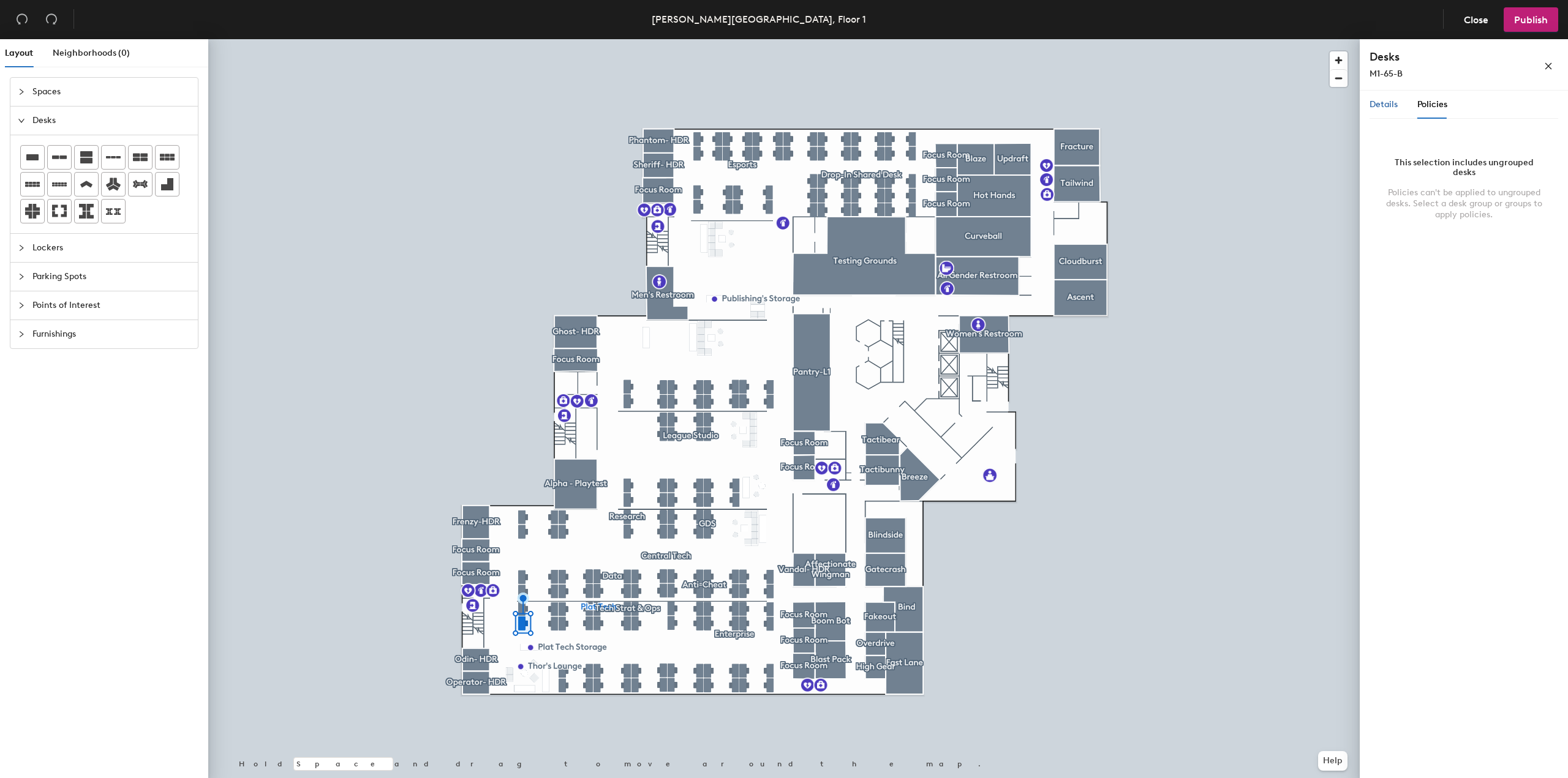
click at [1394, 104] on span "Details" at bounding box center [1384, 104] width 28 height 11
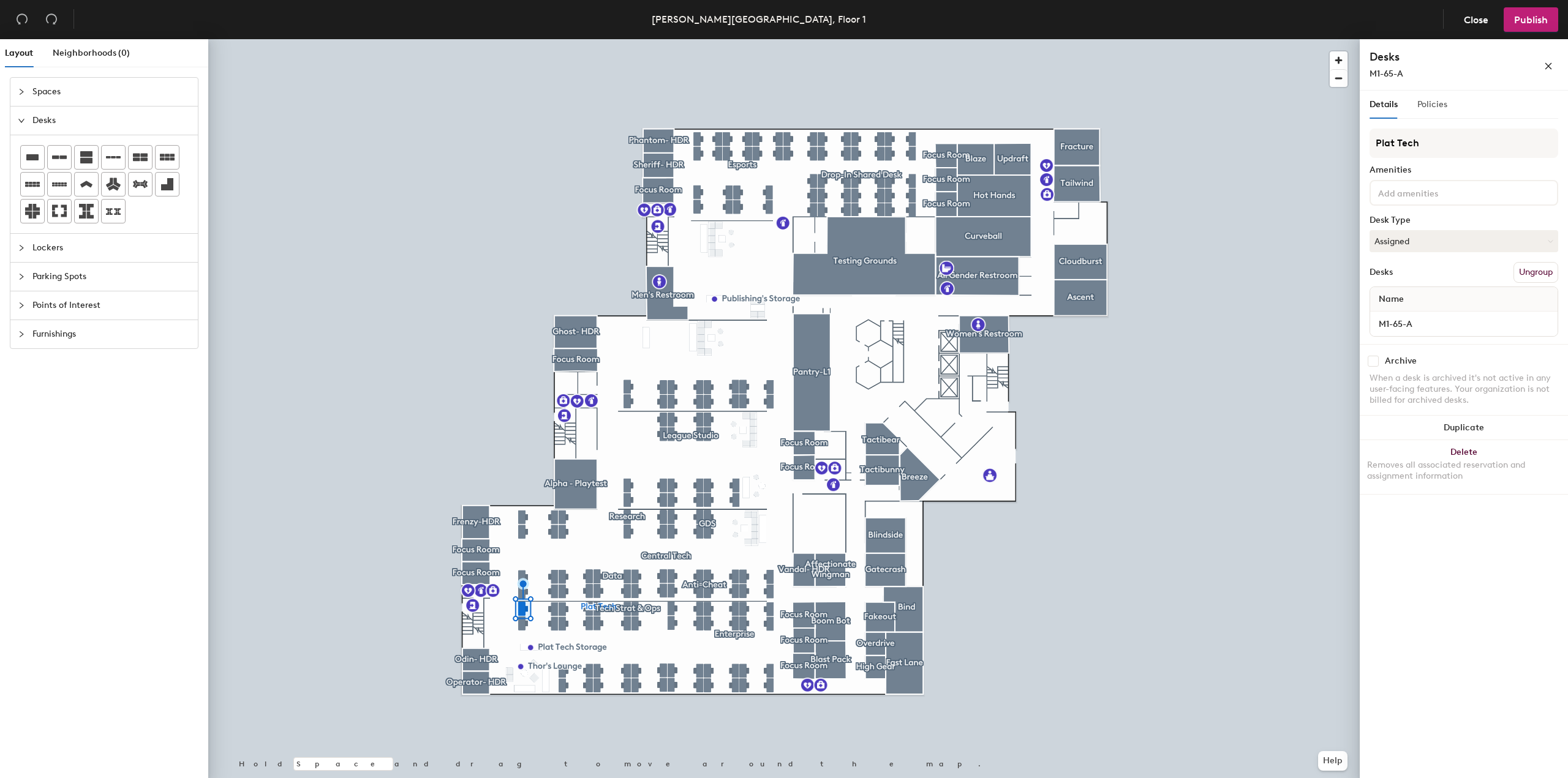
click at [1438, 117] on div "Policies" at bounding box center [1432, 104] width 30 height 28
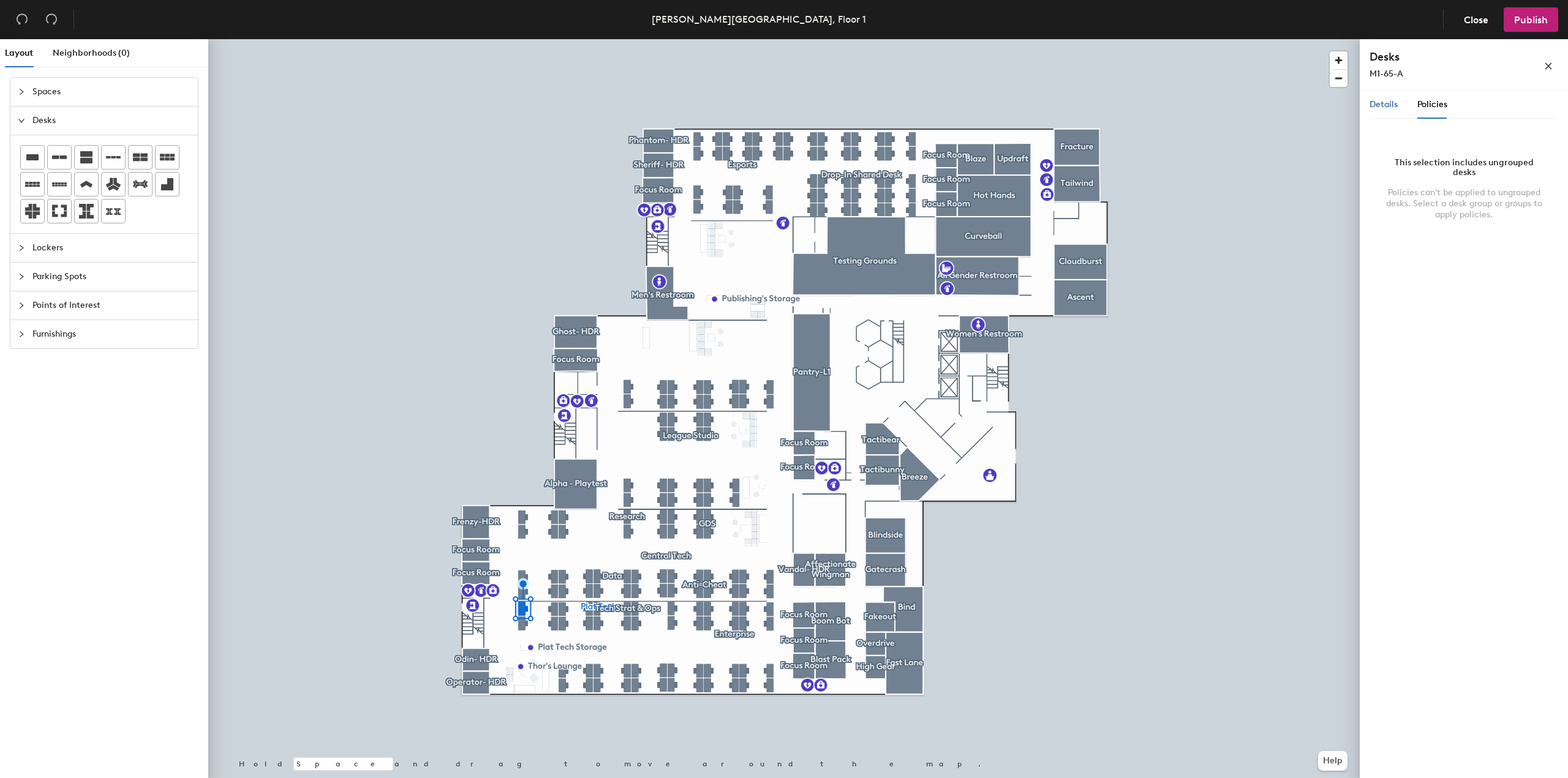
click at [1389, 108] on span "Details" at bounding box center [1384, 104] width 28 height 11
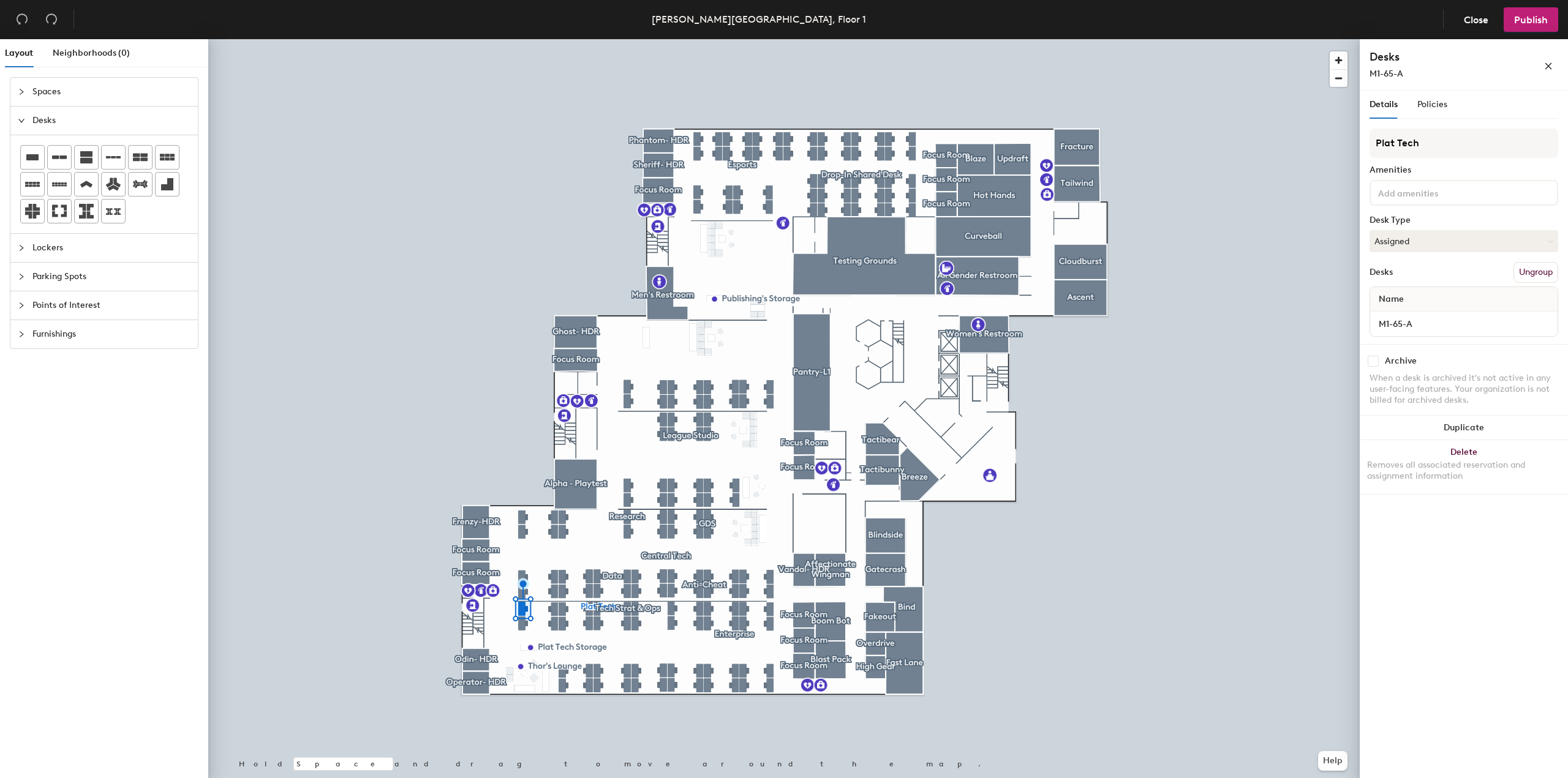
click at [518, 39] on div at bounding box center [784, 39] width 1152 height 0
click at [1419, 236] on button "Assigned" at bounding box center [1464, 241] width 189 height 22
click at [1450, 218] on div "Desk Type" at bounding box center [1464, 220] width 189 height 10
click at [1535, 19] on span "Publish" at bounding box center [1531, 19] width 34 height 11
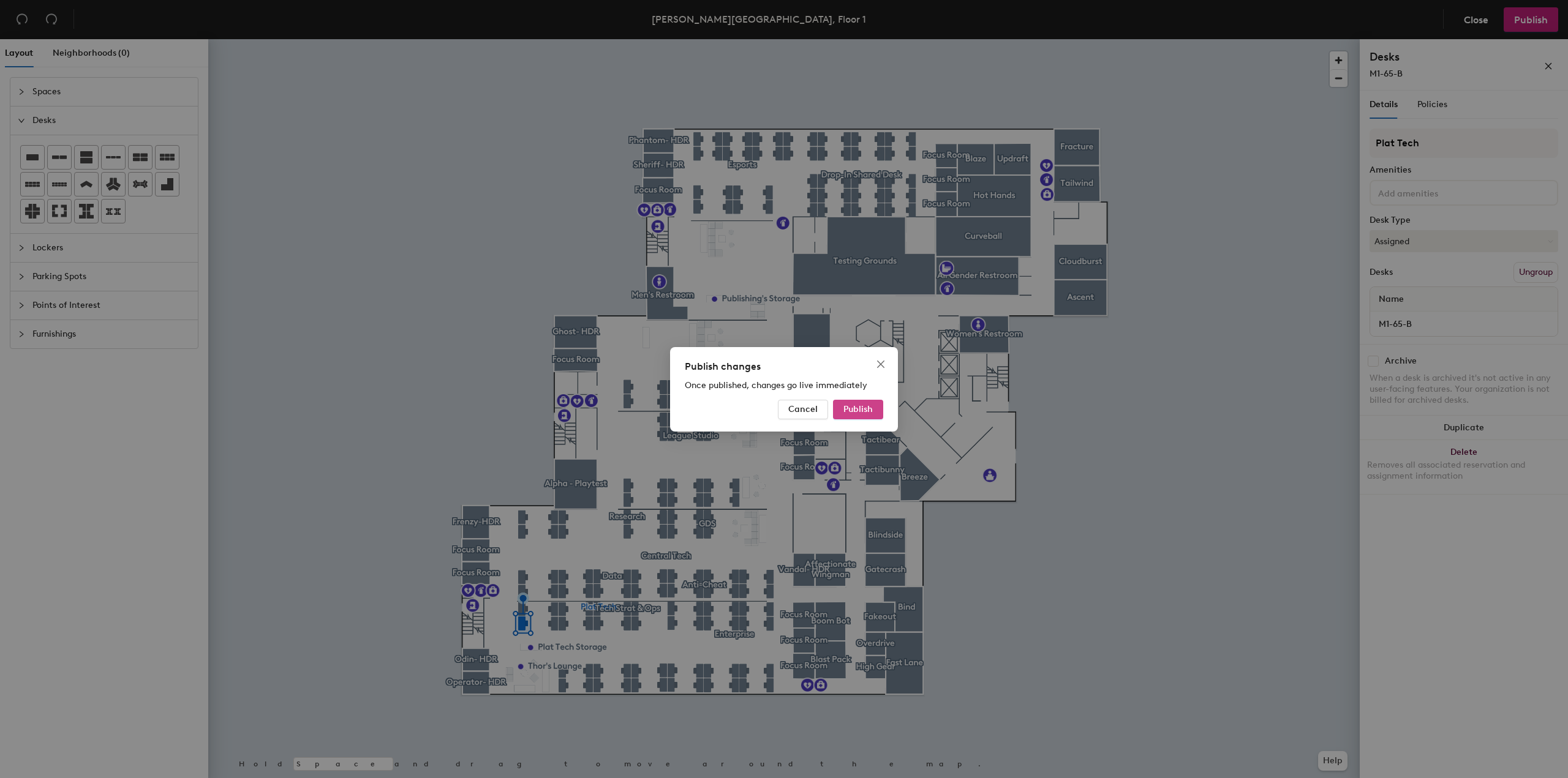
click at [871, 415] on button "Publish" at bounding box center [858, 409] width 51 height 19
